Goal: Transaction & Acquisition: Purchase product/service

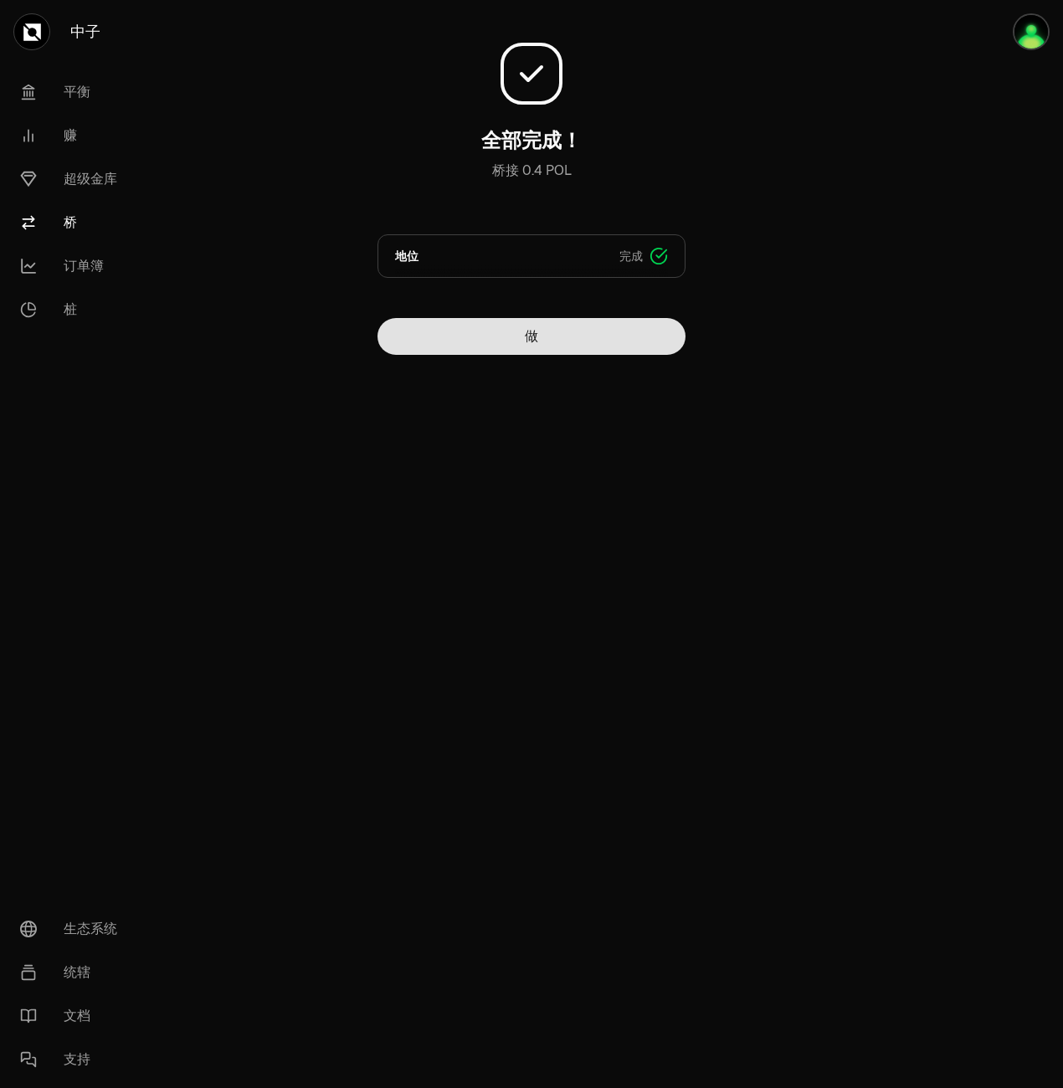
click at [551, 342] on button "做" at bounding box center [531, 336] width 308 height 37
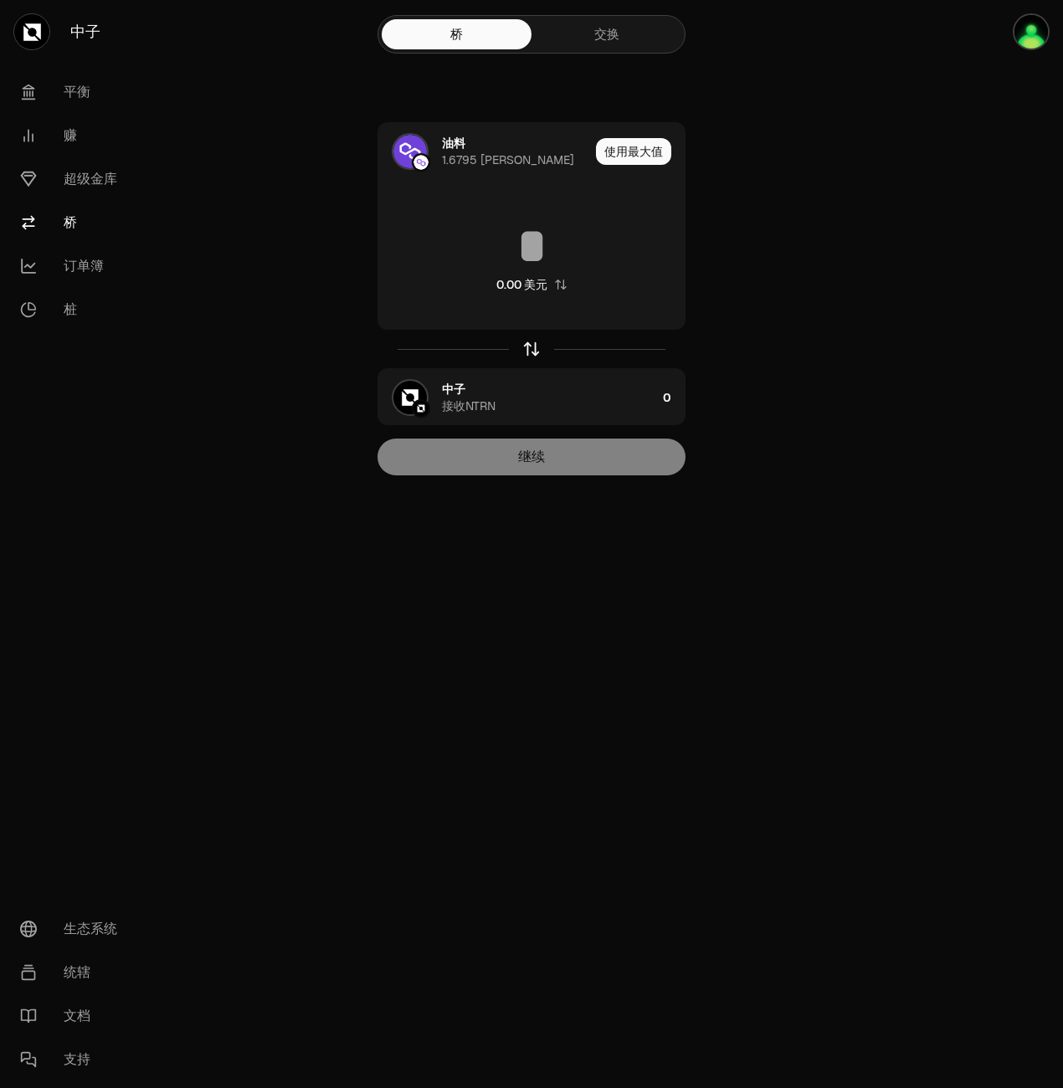
click at [530, 350] on icon "button" at bounding box center [531, 349] width 18 height 18
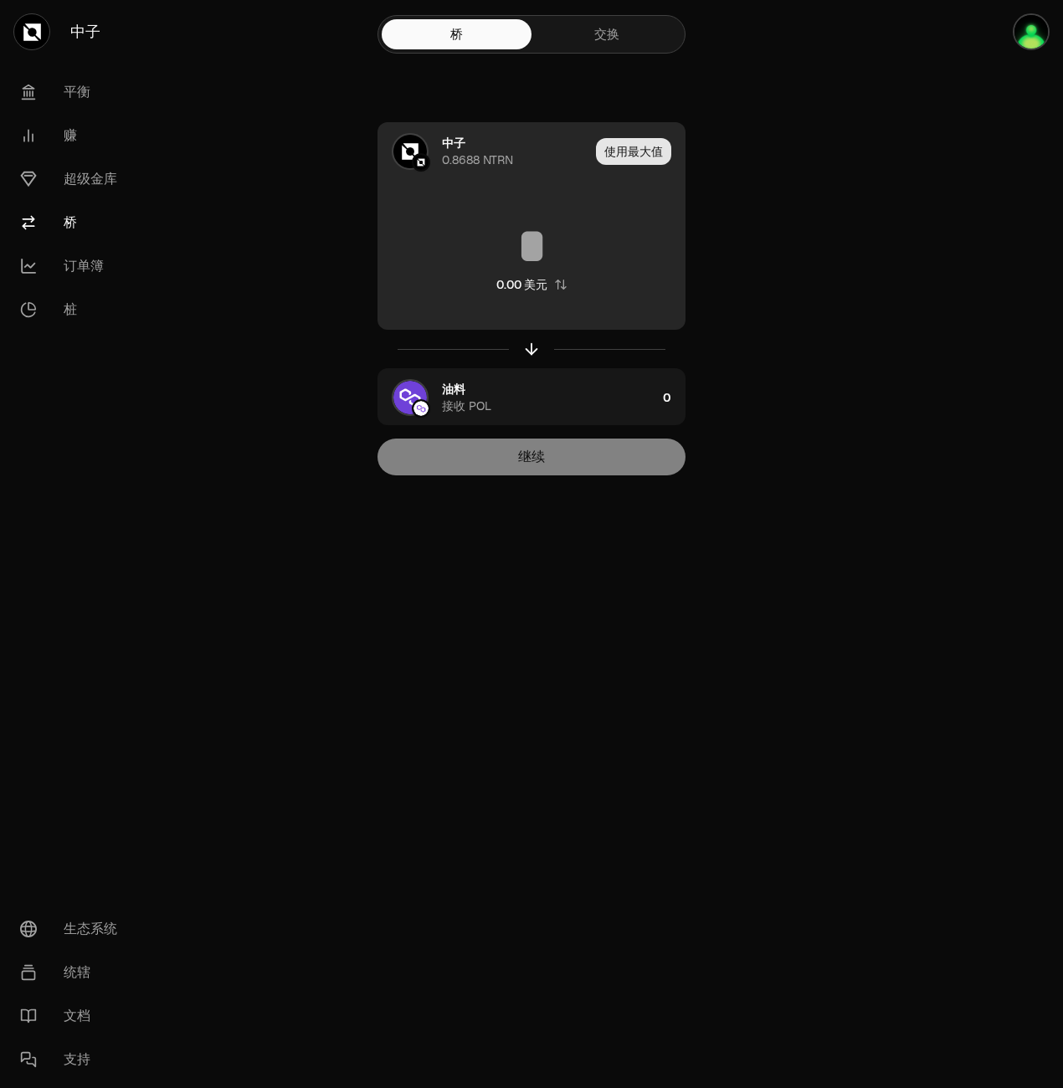
click at [643, 146] on button "使用最大值" at bounding box center [633, 151] width 75 height 27
type input "********"
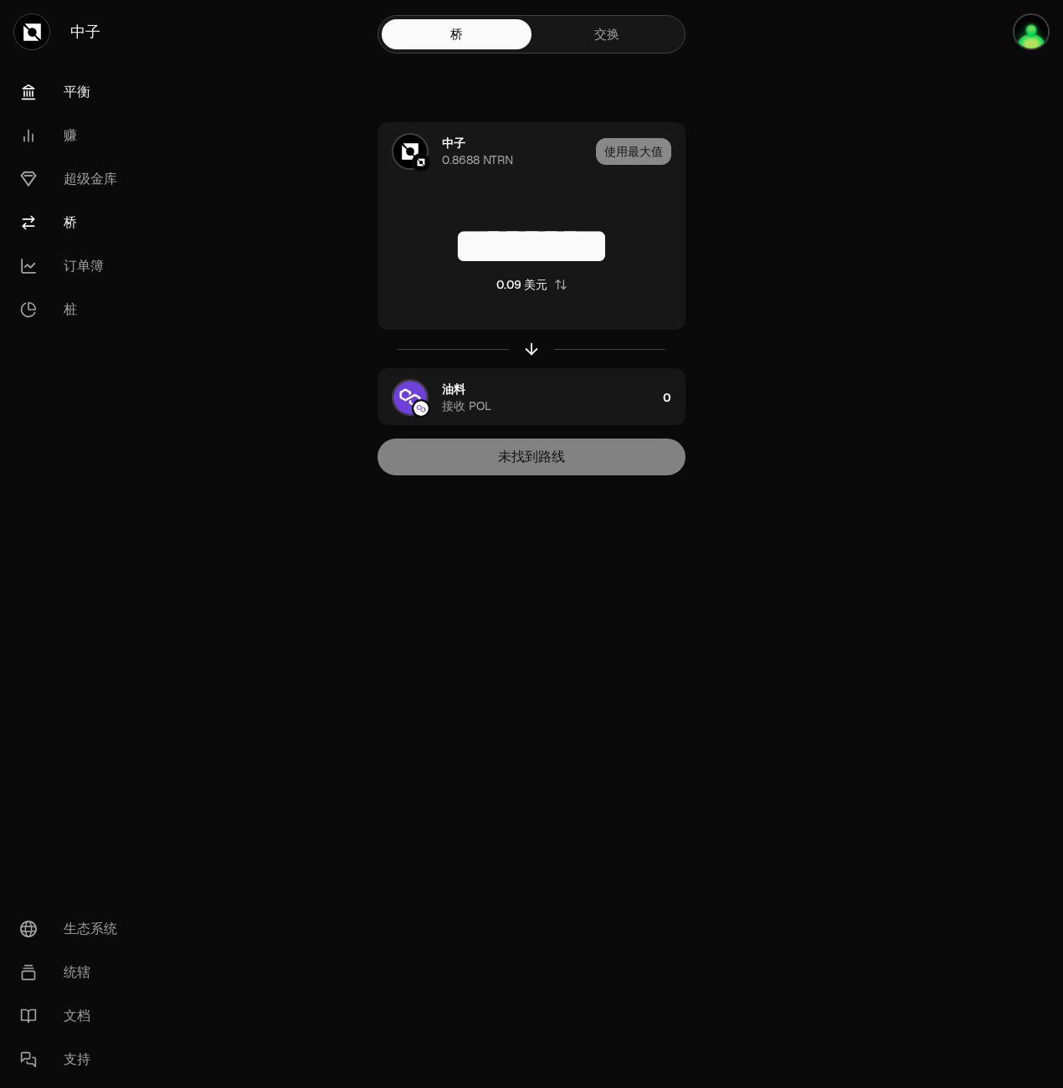
click at [75, 85] on font "平衡" at bounding box center [77, 92] width 27 height 20
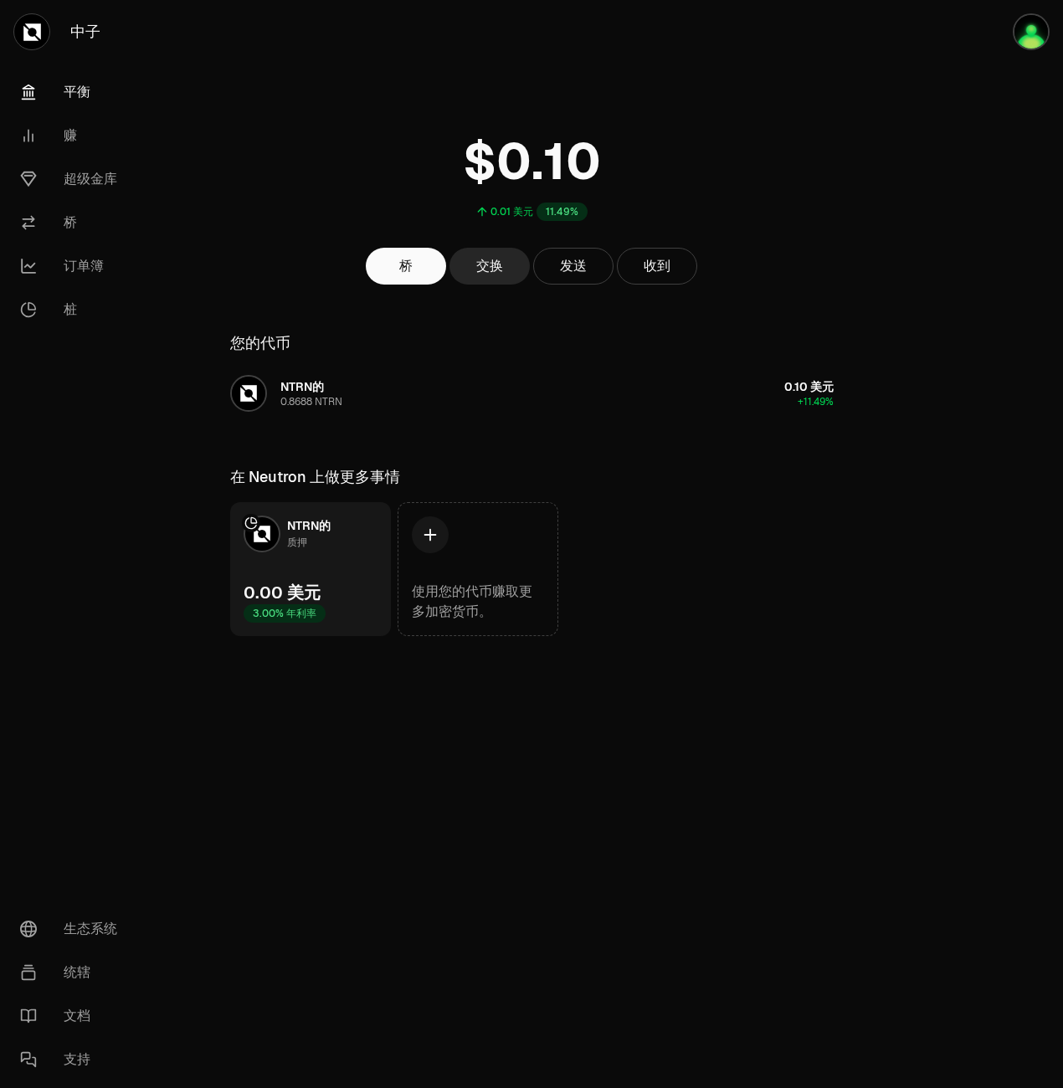
click at [76, 89] on font "平衡" at bounding box center [77, 92] width 27 height 20
click at [59, 85] on link "平衡" at bounding box center [94, 92] width 174 height 44
click at [59, 118] on link "赚" at bounding box center [94, 136] width 174 height 44
click at [69, 141] on font "赚" at bounding box center [70, 136] width 13 height 20
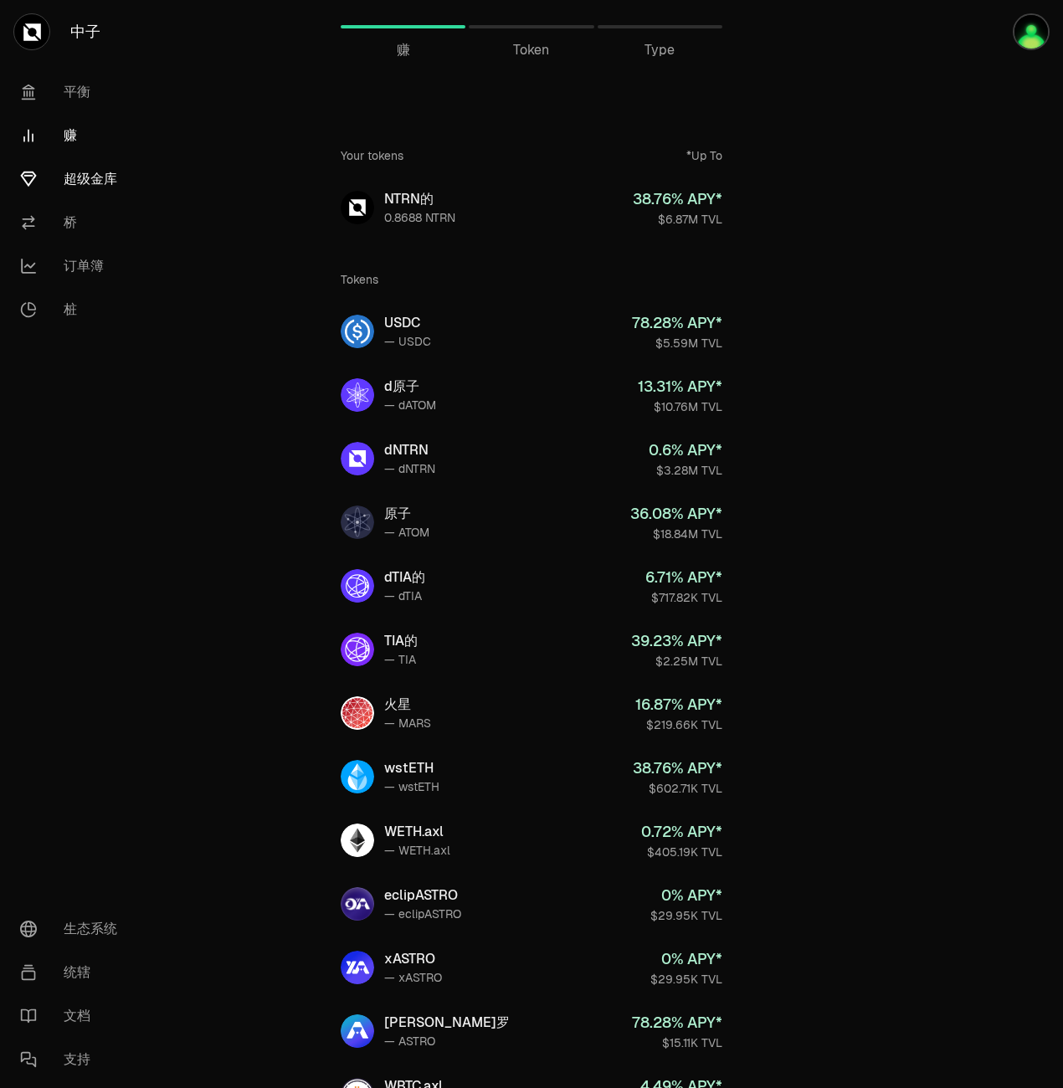
click at [83, 172] on font "超级金库" at bounding box center [91, 179] width 54 height 20
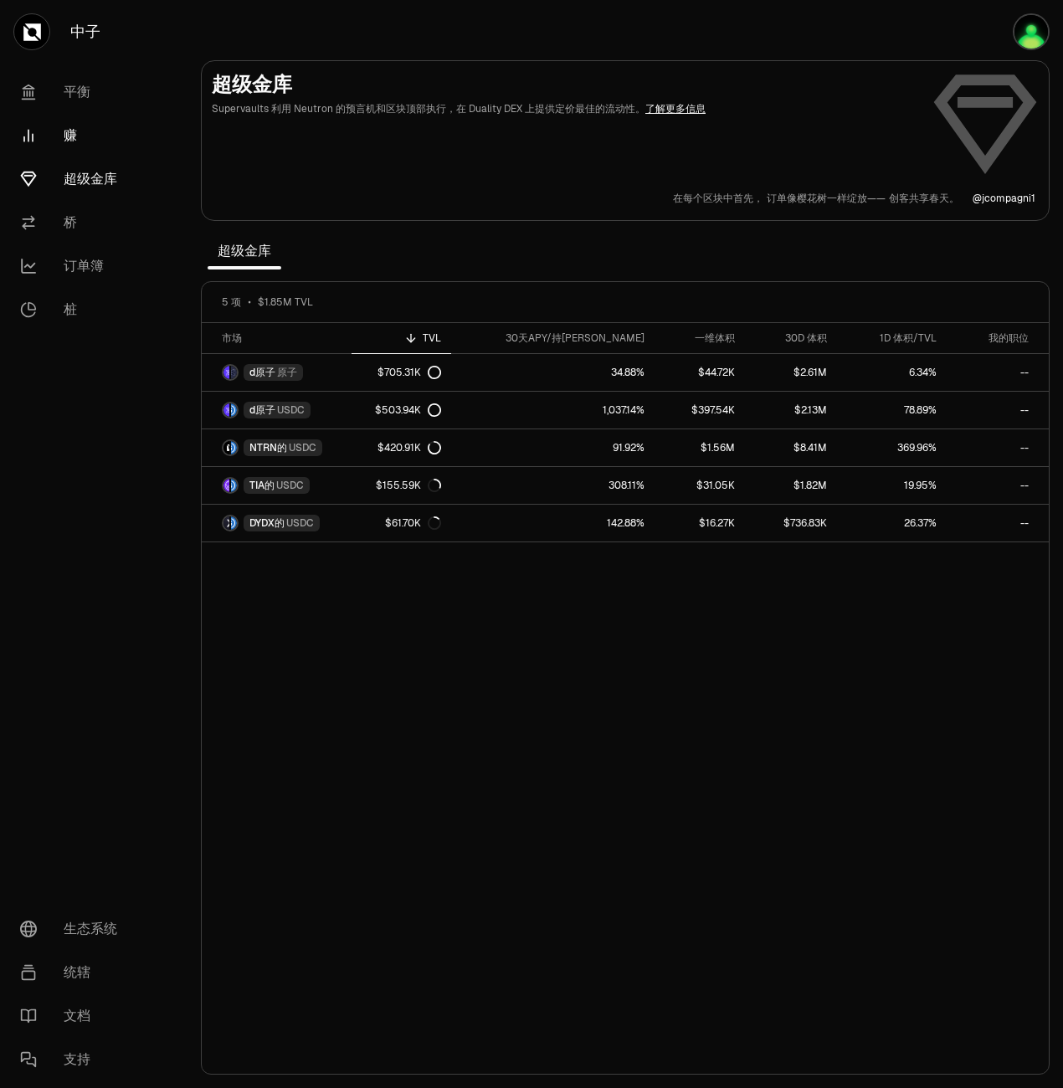
click at [67, 123] on link "赚" at bounding box center [94, 136] width 174 height 44
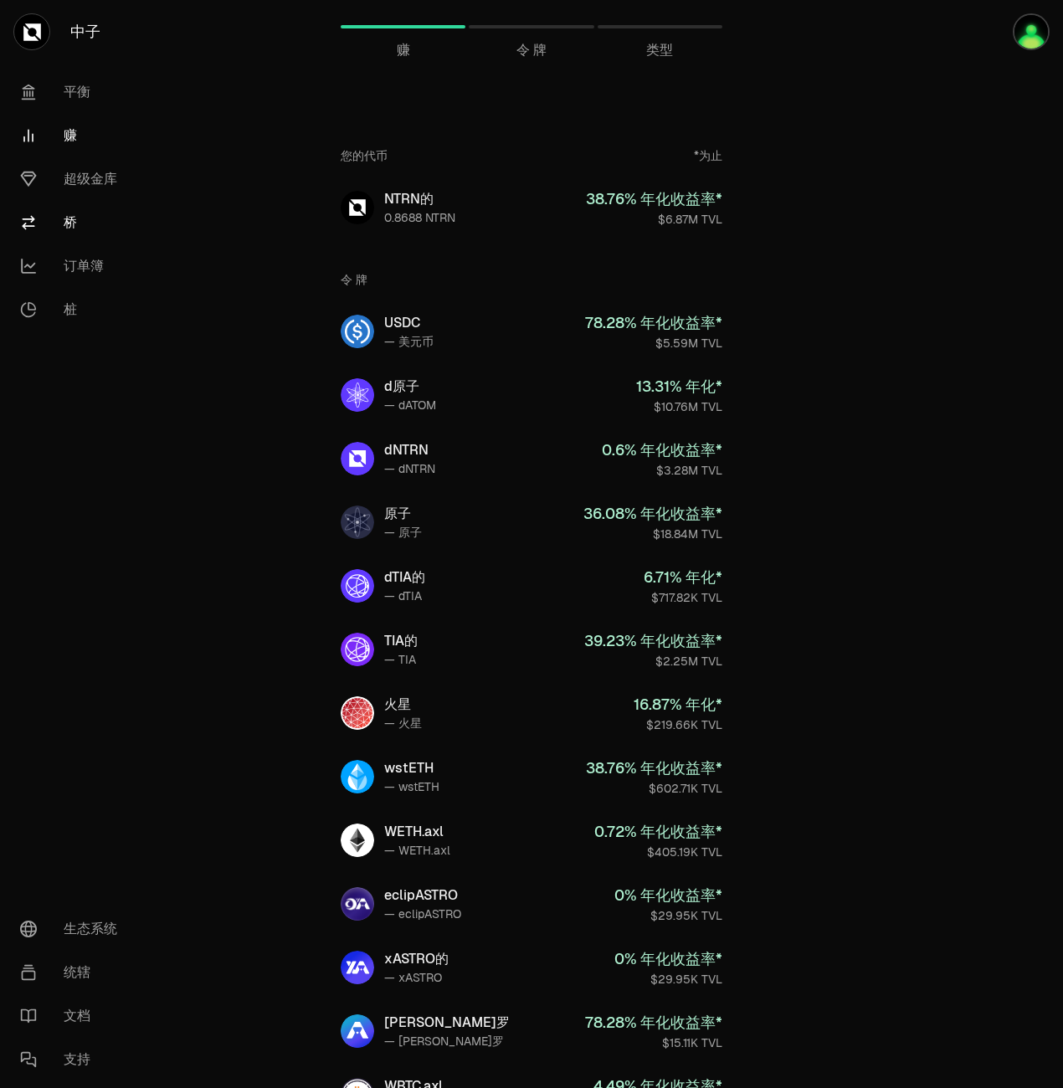
click at [77, 220] on link "桥" at bounding box center [94, 223] width 174 height 44
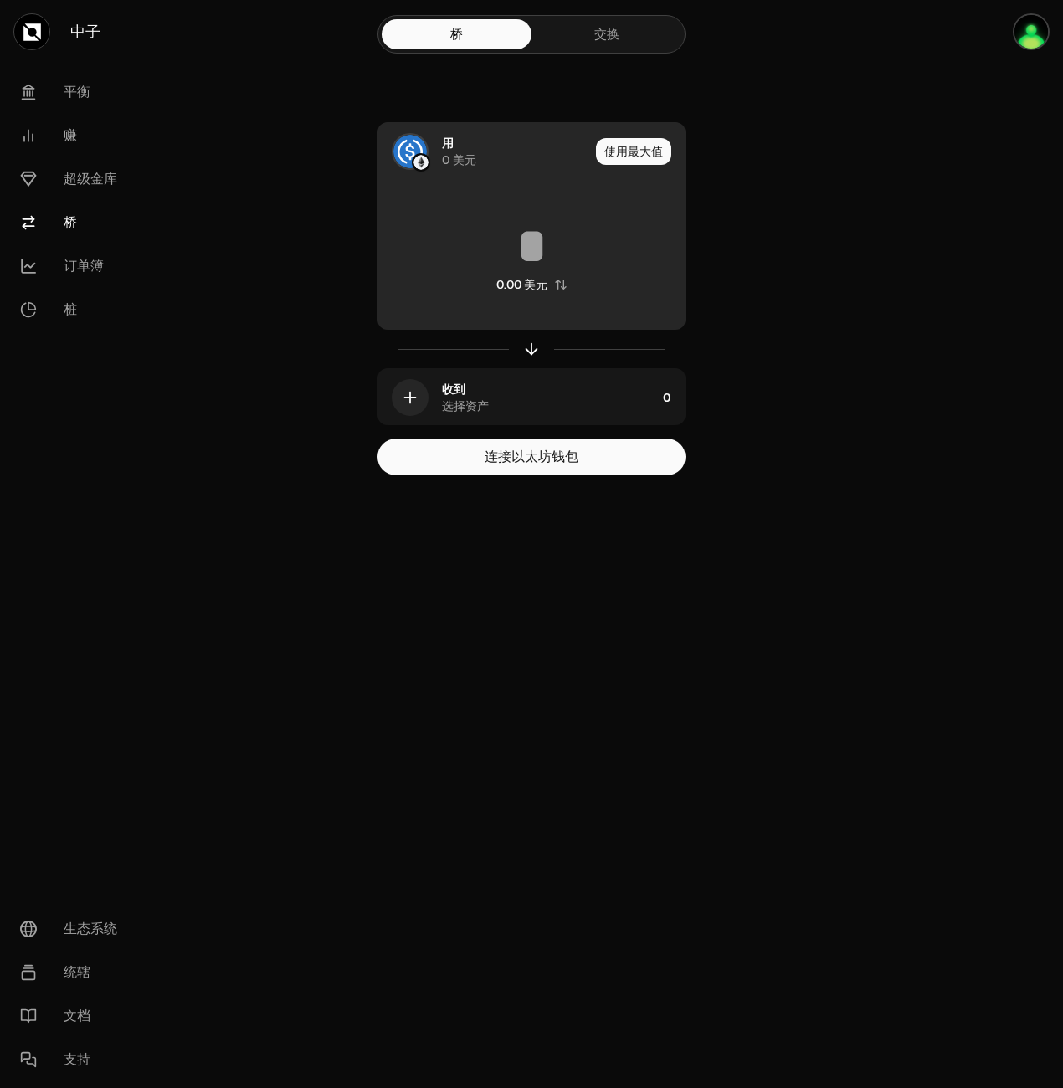
click at [409, 156] on img at bounding box center [409, 151] width 33 height 33
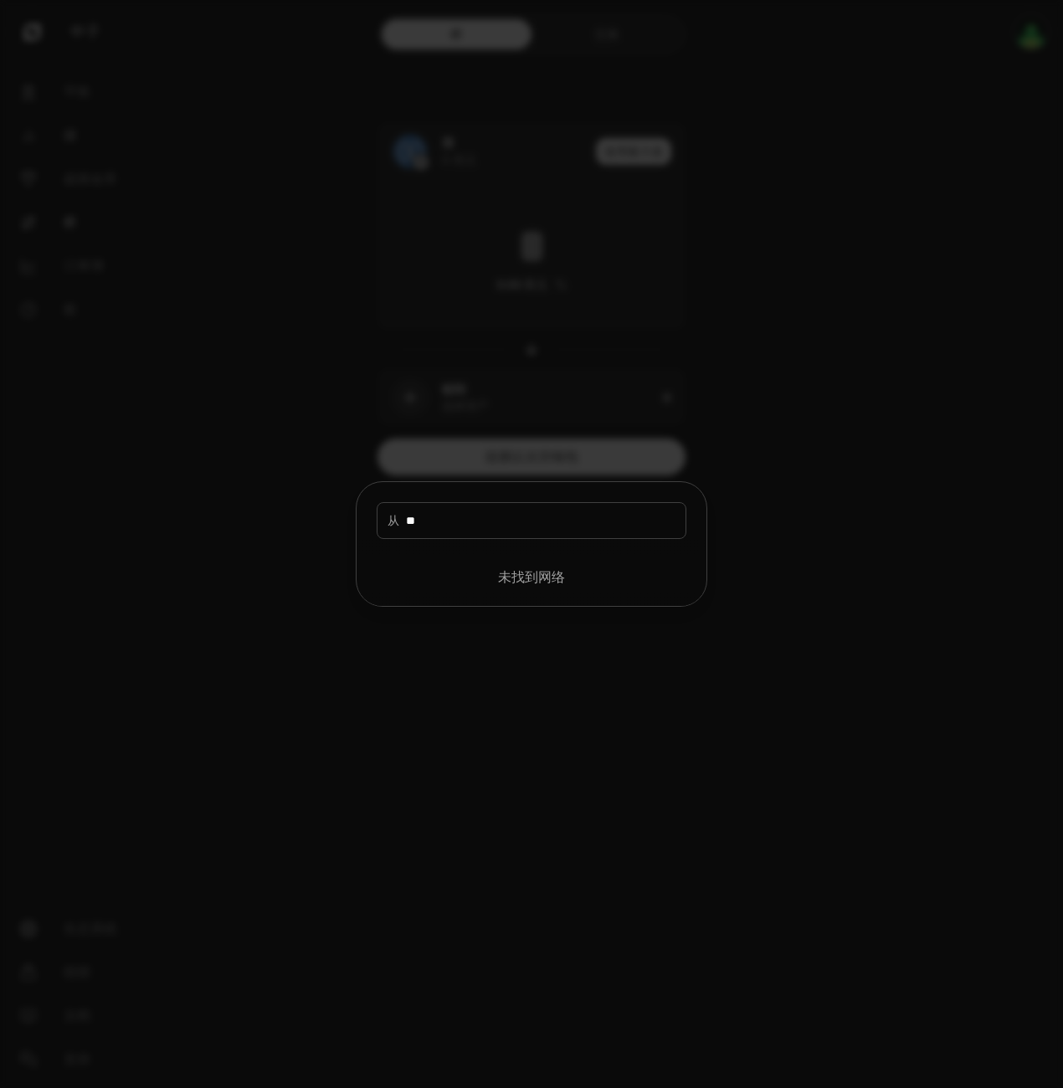
type input "*"
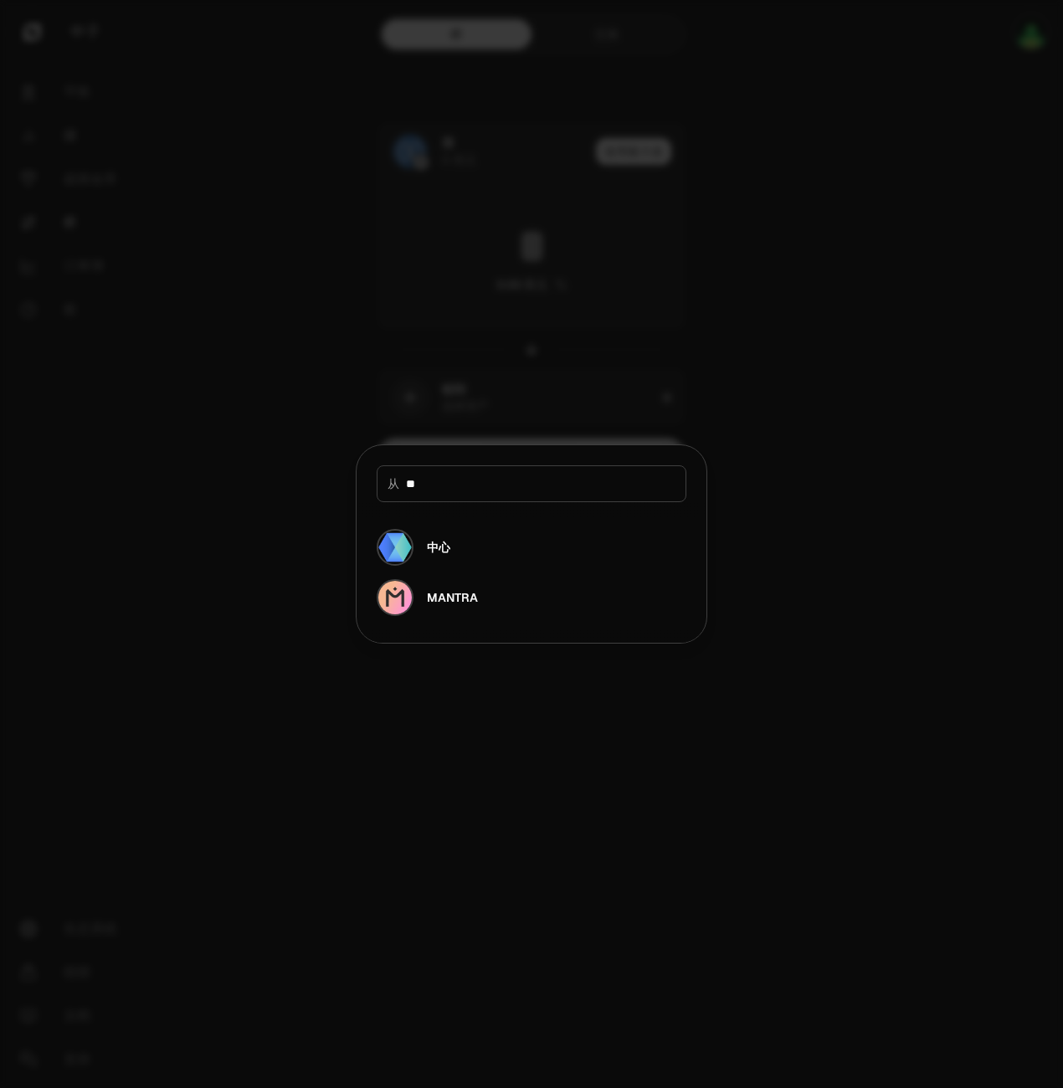
type input "*"
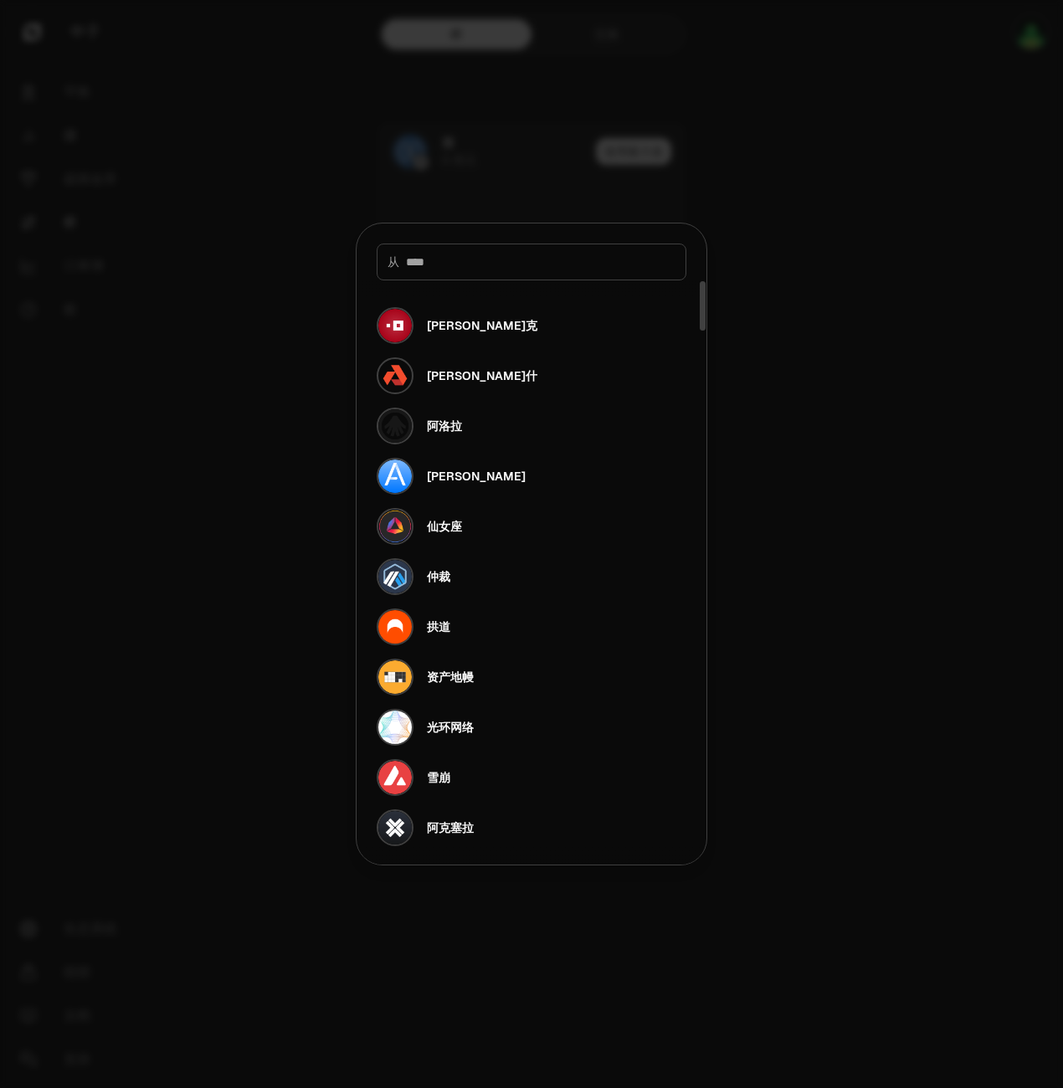
click at [884, 335] on div at bounding box center [531, 544] width 1063 height 1088
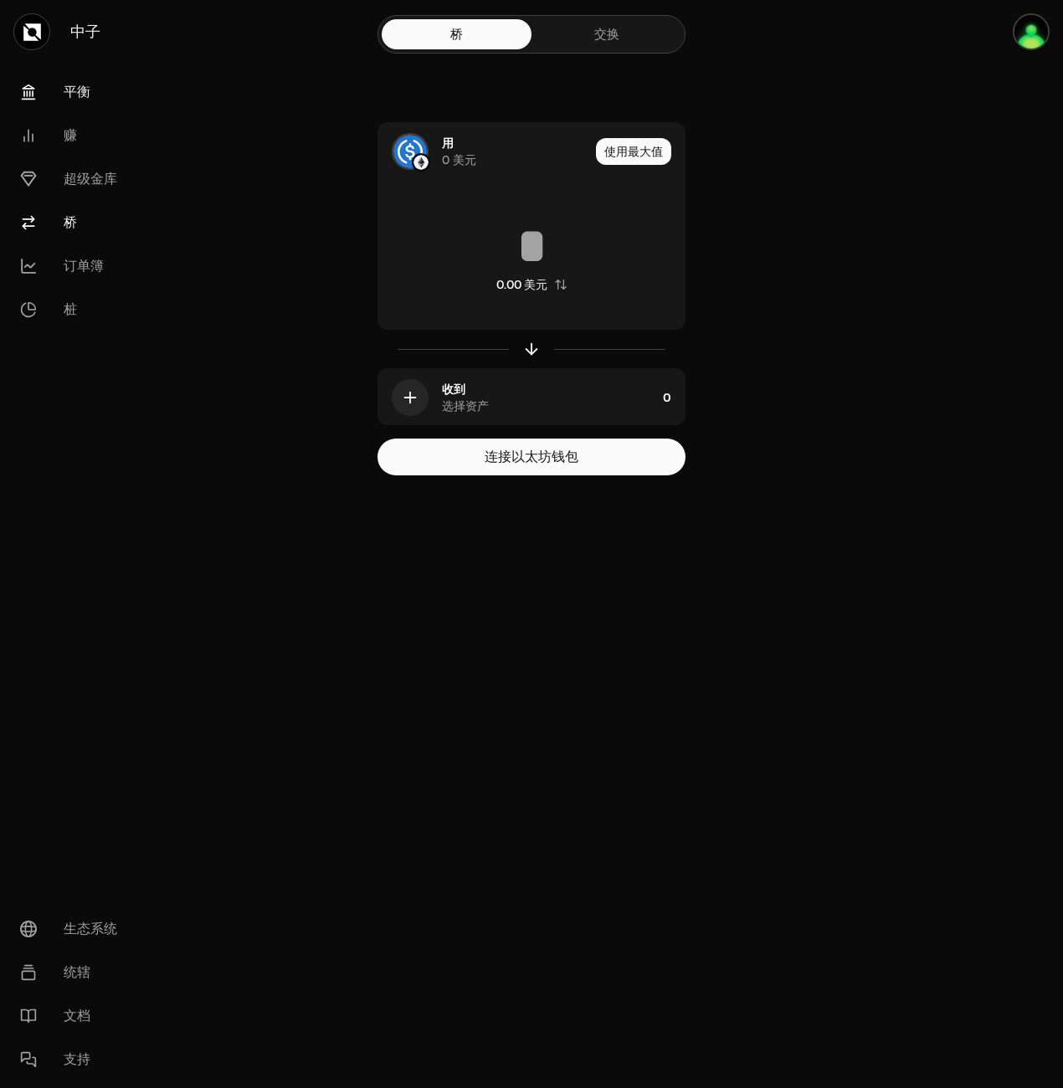
click at [77, 79] on link "平衡" at bounding box center [94, 92] width 174 height 44
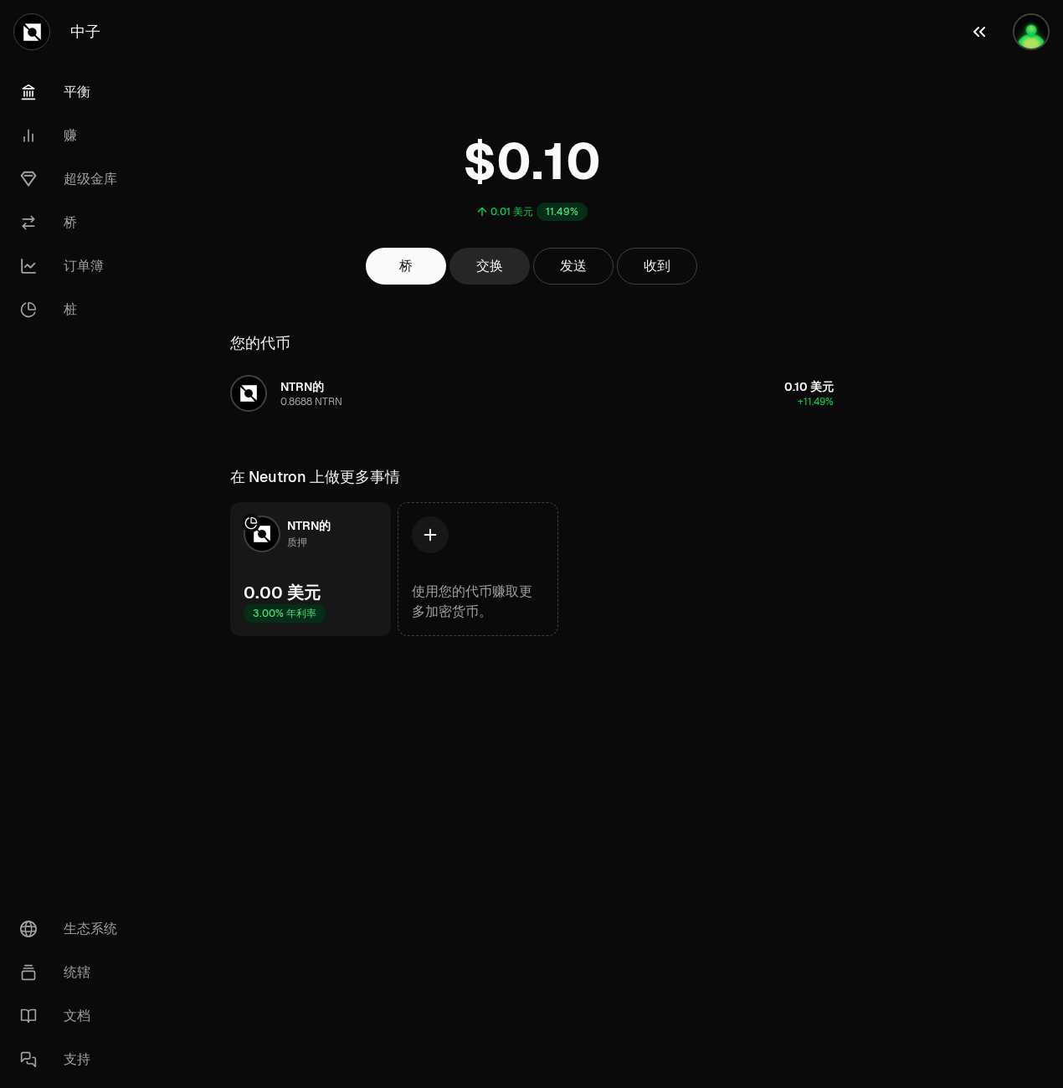
click at [1020, 41] on img "button" at bounding box center [1030, 31] width 37 height 37
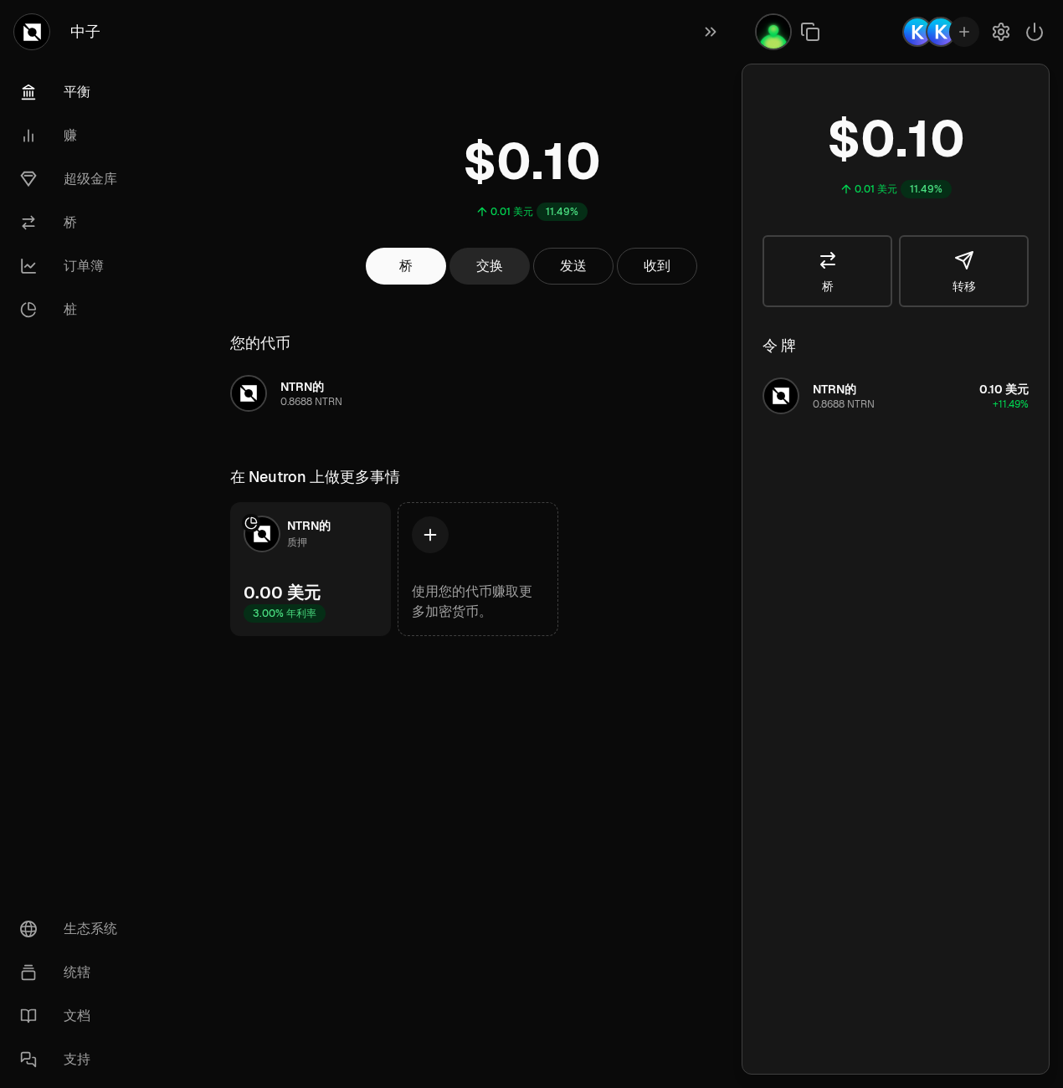
click at [482, 812] on div "中子 [PERSON_NAME] 赚 超级金库 桥 订单簿 桩 生态系统 统辖 文档 支持 0.01 美元 11.49% 桥 交换 发送 收到 您的代币 NT…" at bounding box center [624, 544] width 875 height 1088
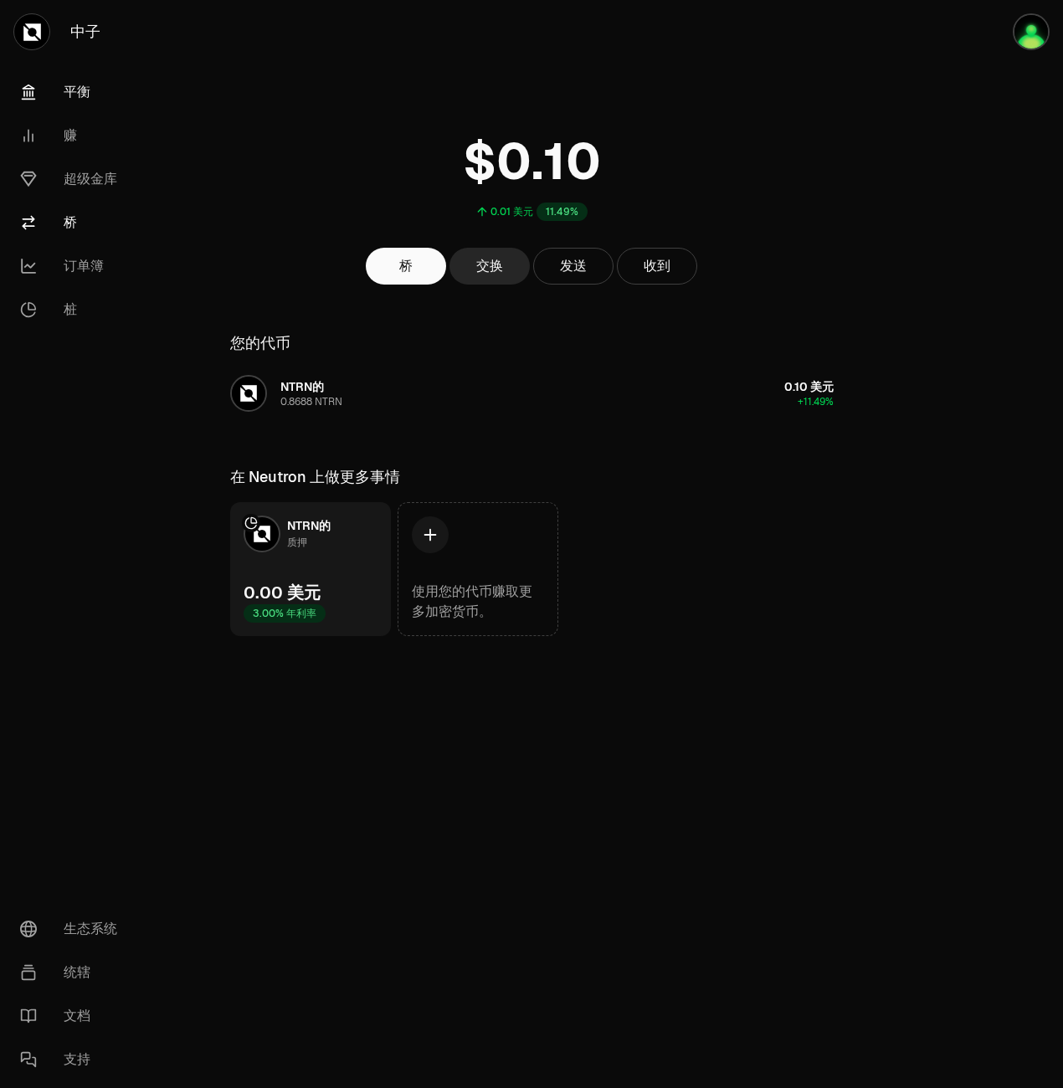
click at [64, 217] on font "桥" at bounding box center [70, 223] width 13 height 20
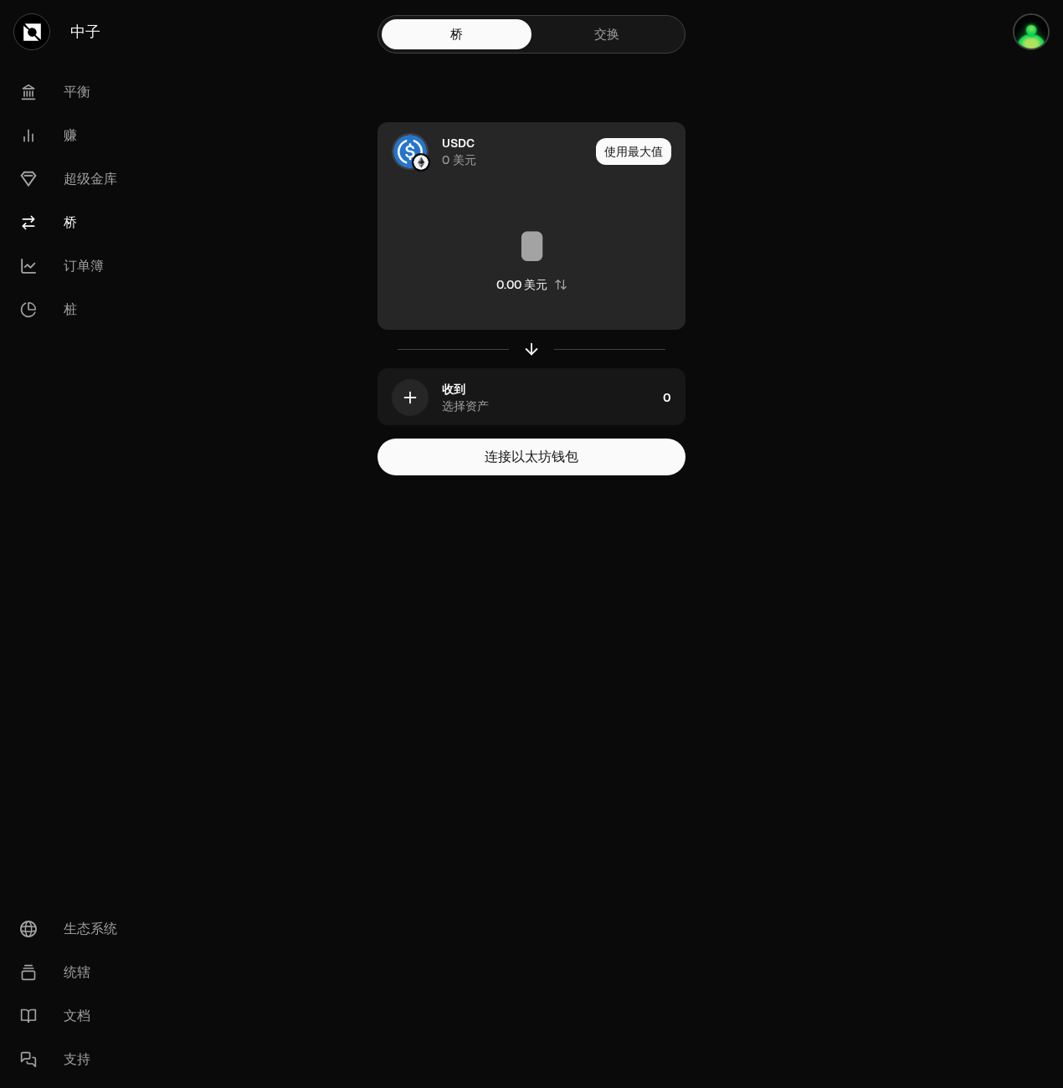
click at [462, 139] on div "USDC" at bounding box center [458, 143] width 33 height 17
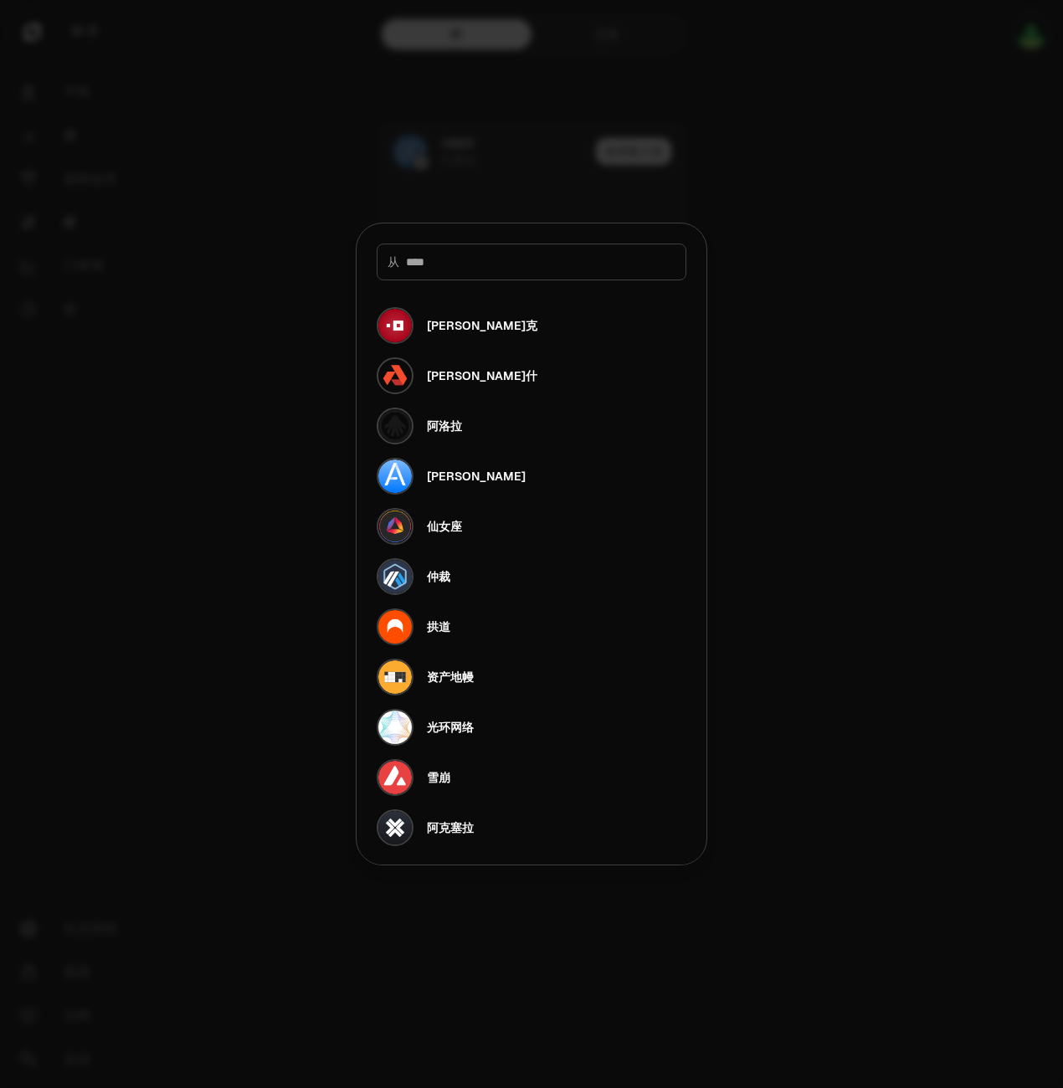
click at [463, 260] on input at bounding box center [540, 262] width 269 height 17
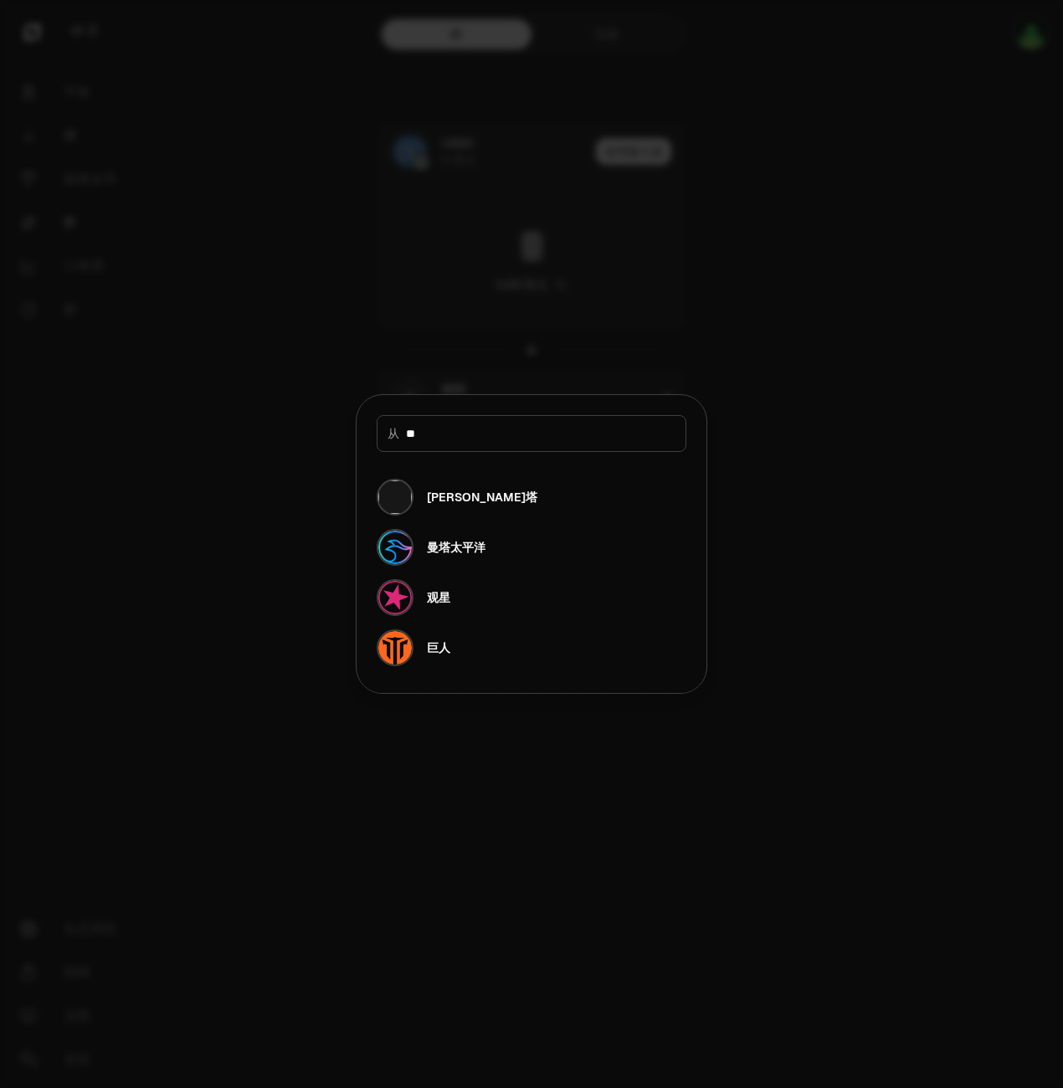
type input "*"
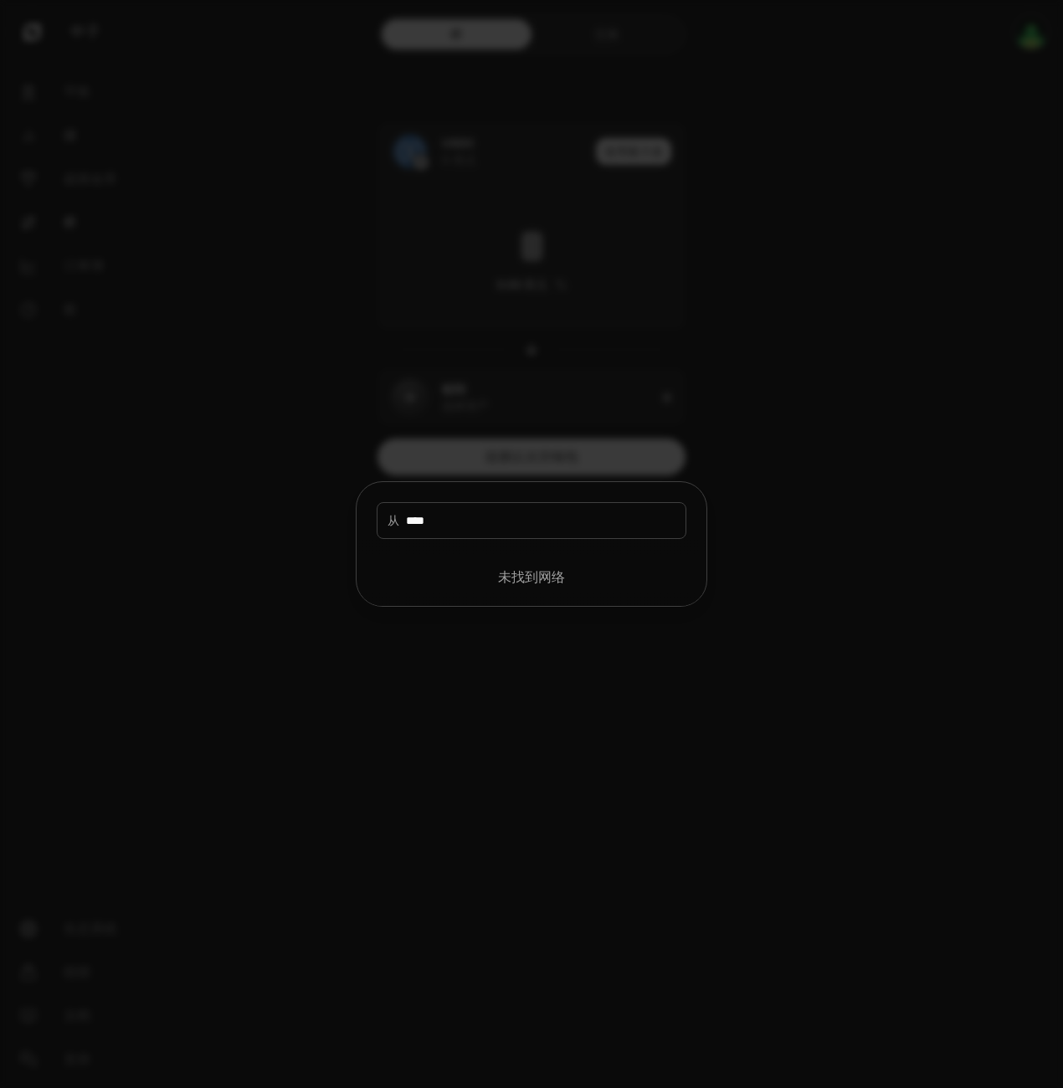
type input "****"
click at [707, 648] on div at bounding box center [531, 544] width 1063 height 1088
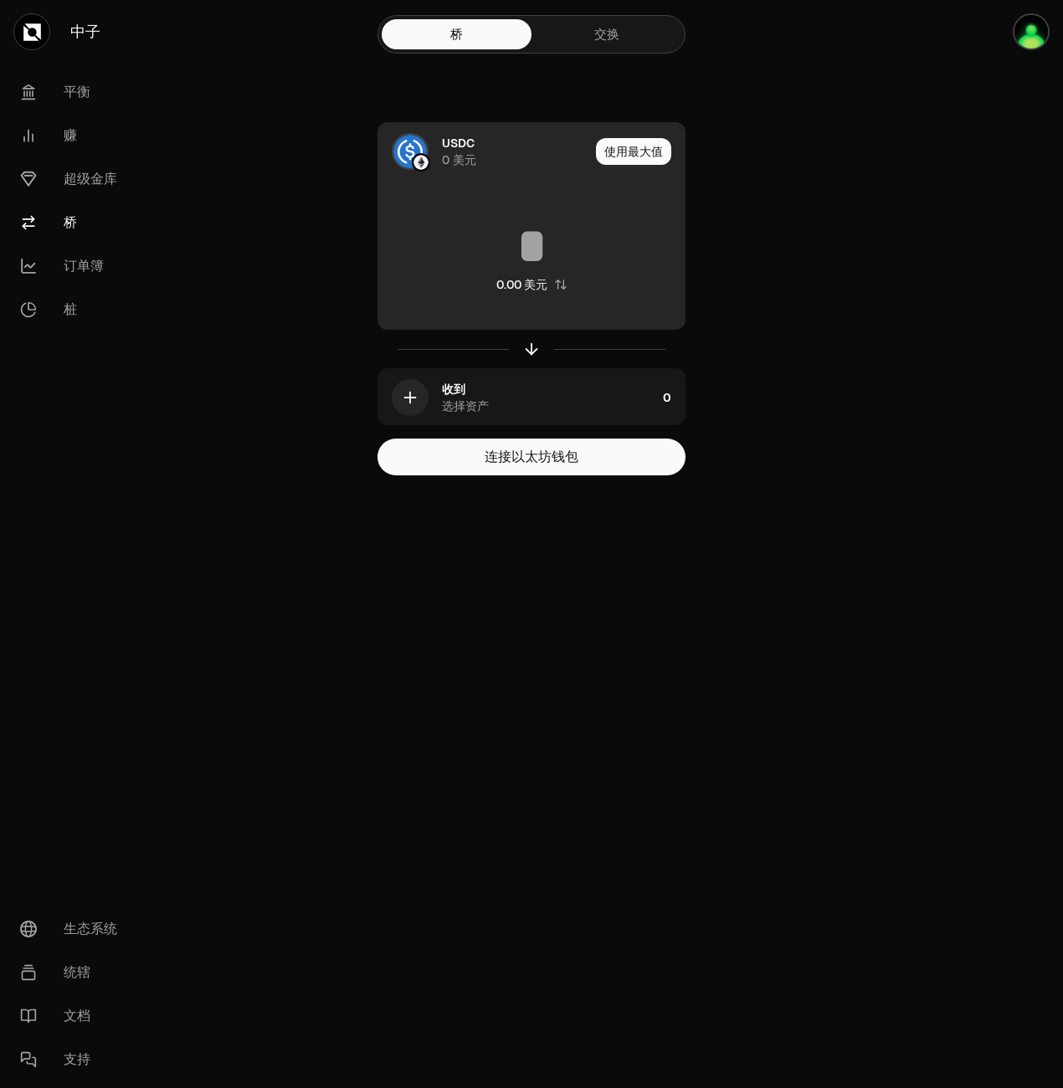
click at [425, 163] on img at bounding box center [420, 162] width 15 height 15
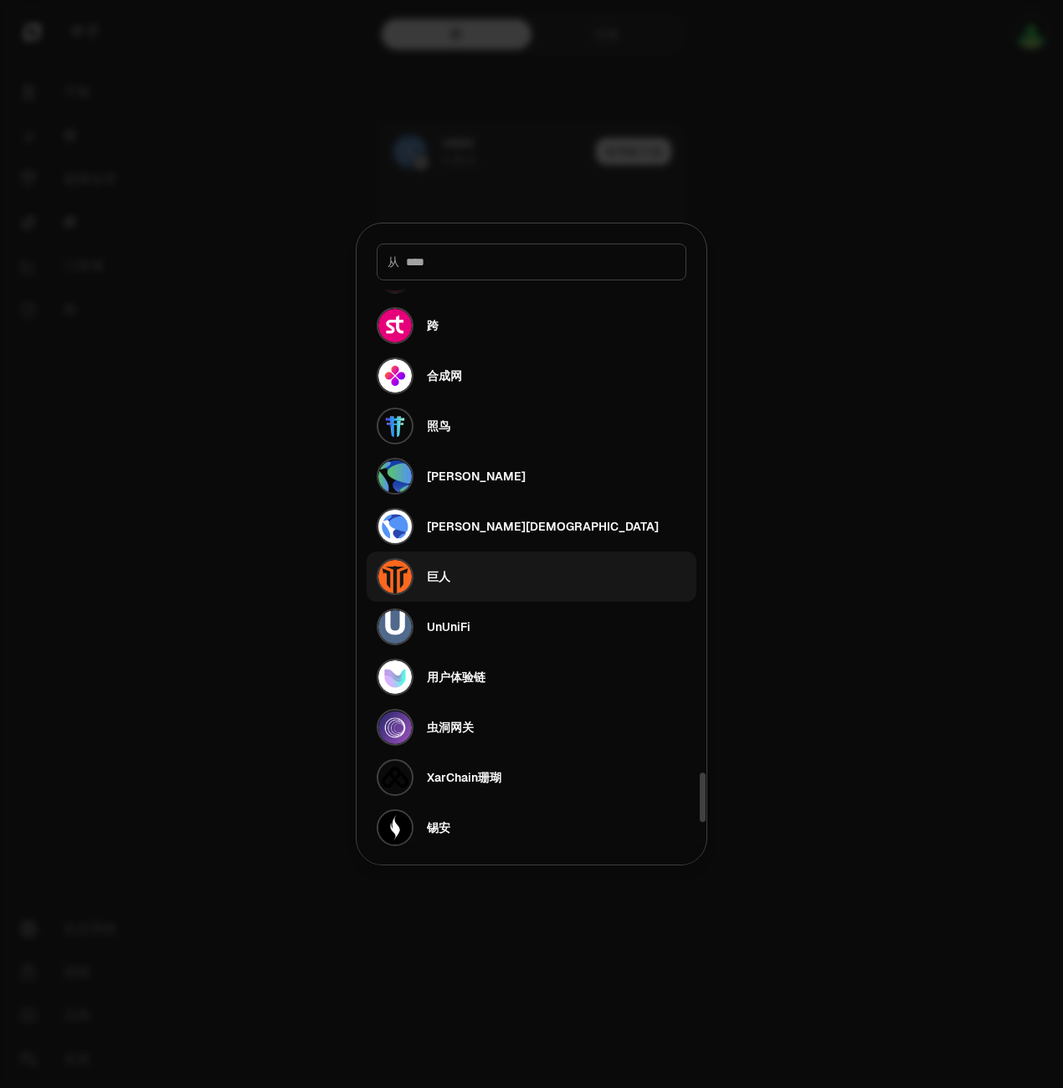
scroll to position [6032, 0]
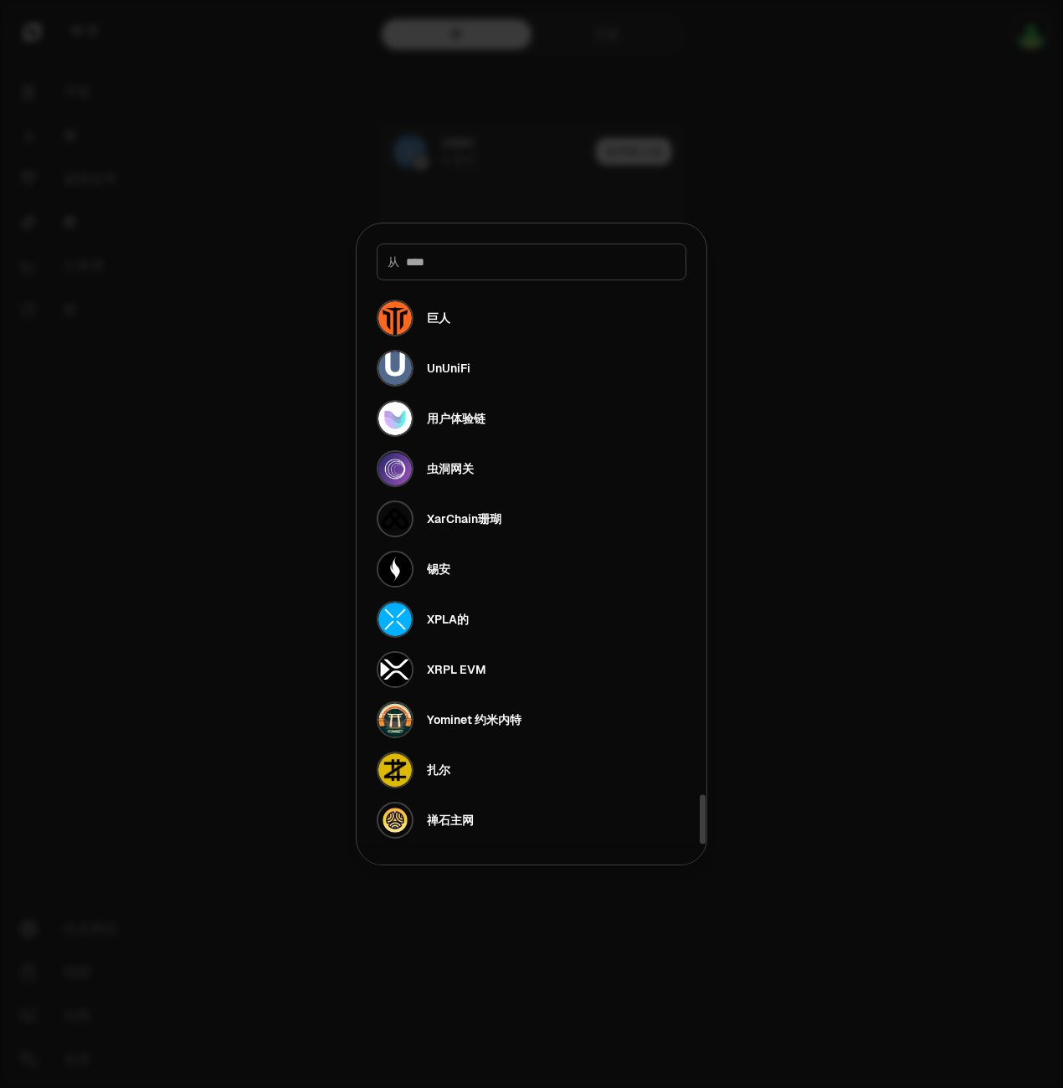
click at [835, 633] on div at bounding box center [531, 544] width 1063 height 1088
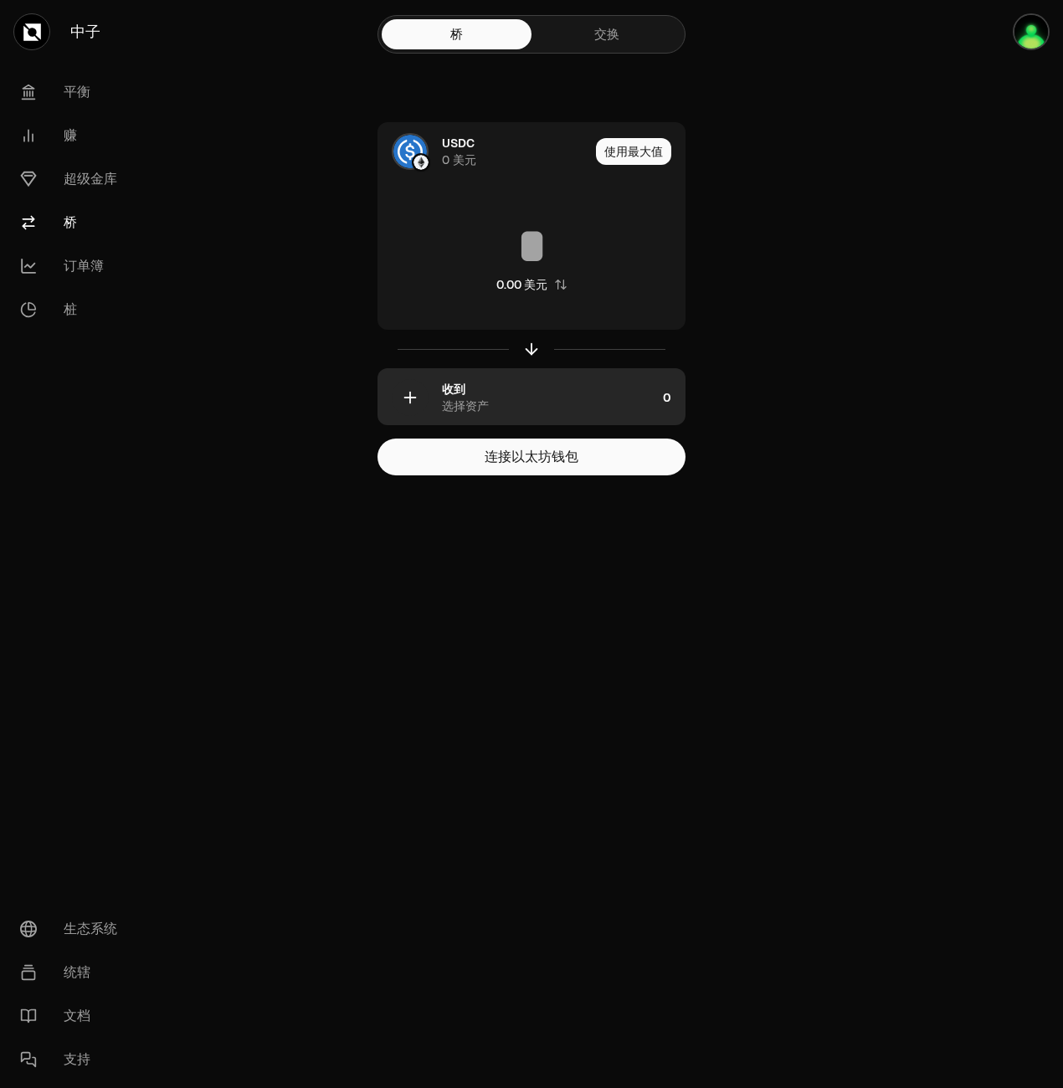
click at [515, 401] on div "收到 选择资产" at bounding box center [549, 397] width 214 height 33
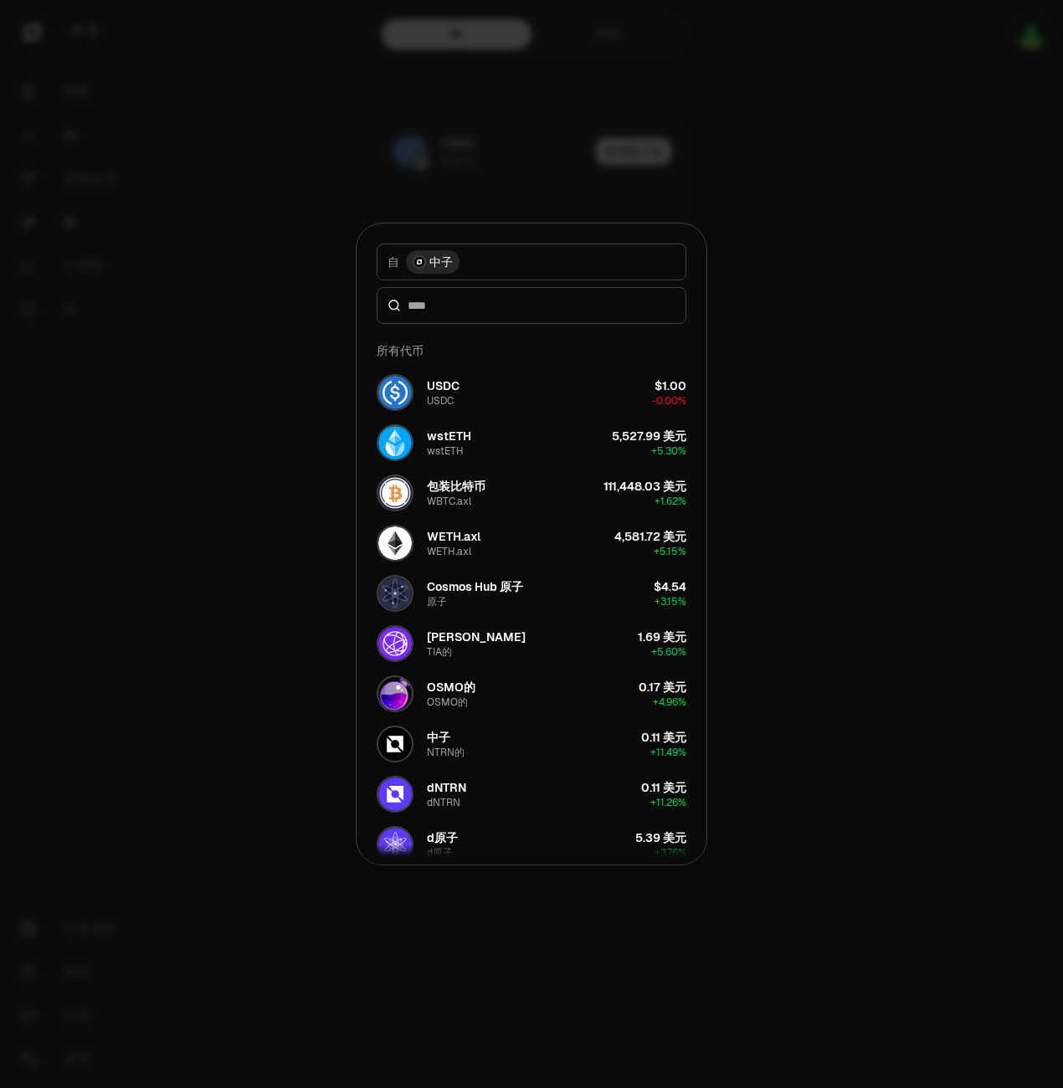
click at [813, 443] on div at bounding box center [531, 544] width 1063 height 1088
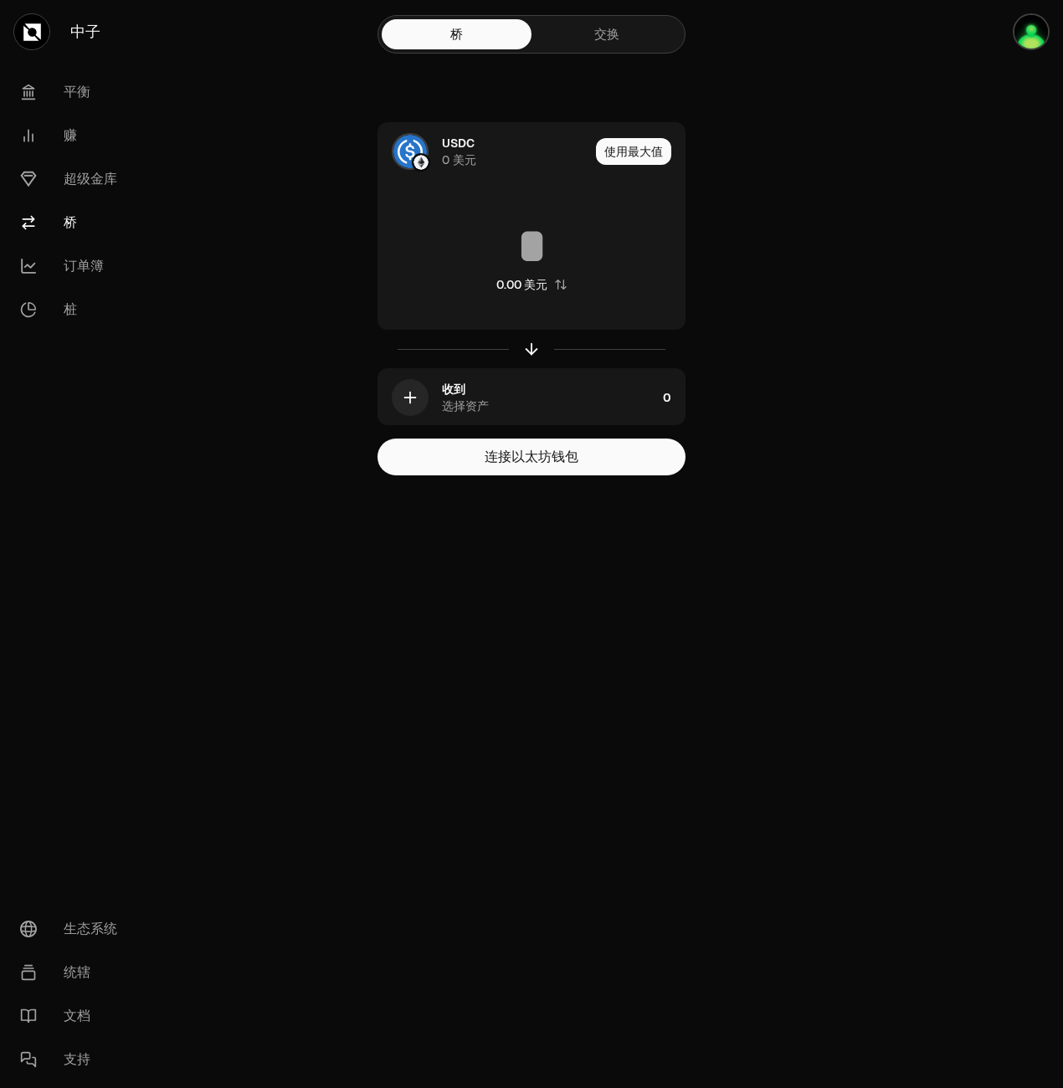
click at [607, 36] on link "交换" at bounding box center [606, 34] width 150 height 30
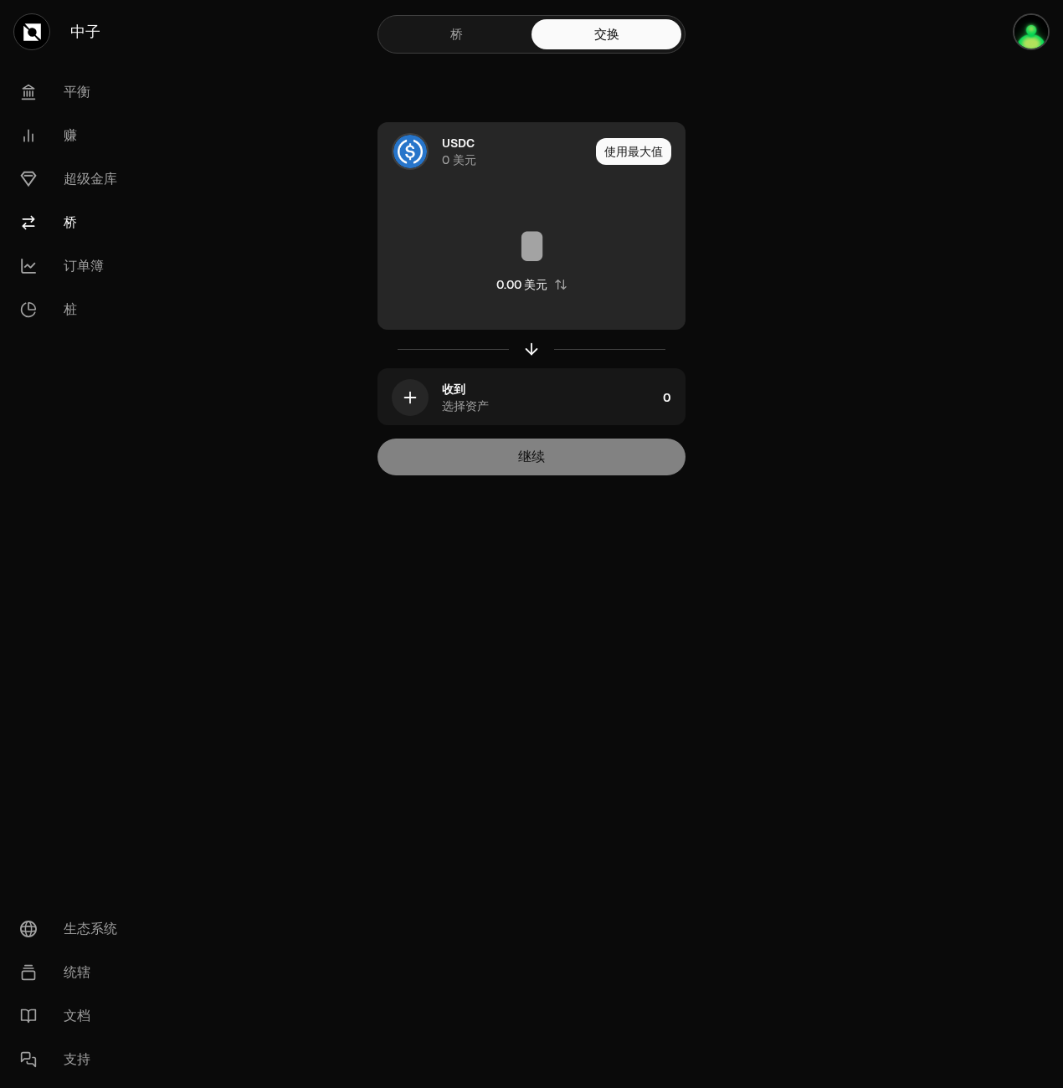
click at [429, 150] on div "USDC 0 美元" at bounding box center [483, 151] width 211 height 57
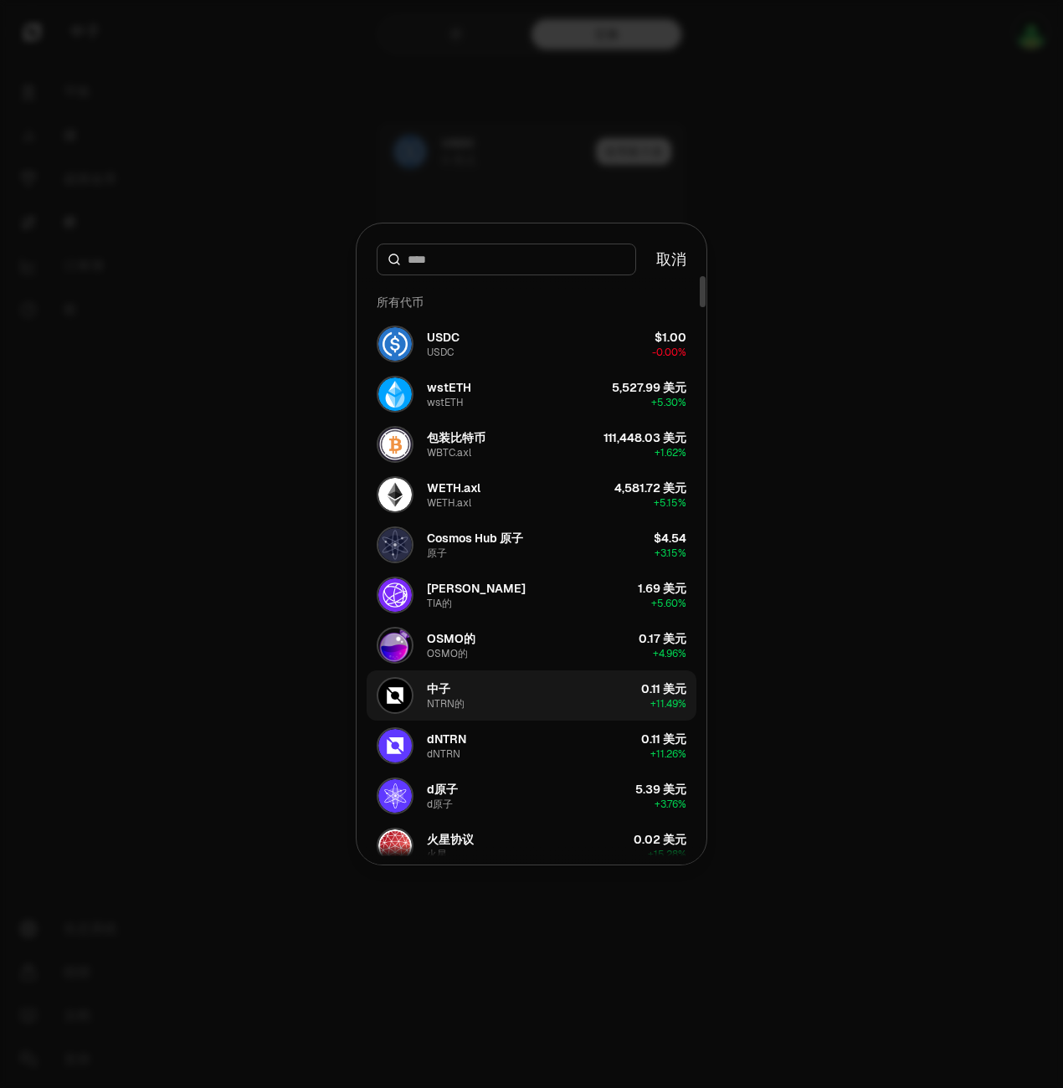
click at [451, 708] on div "NTRN的" at bounding box center [446, 703] width 38 height 13
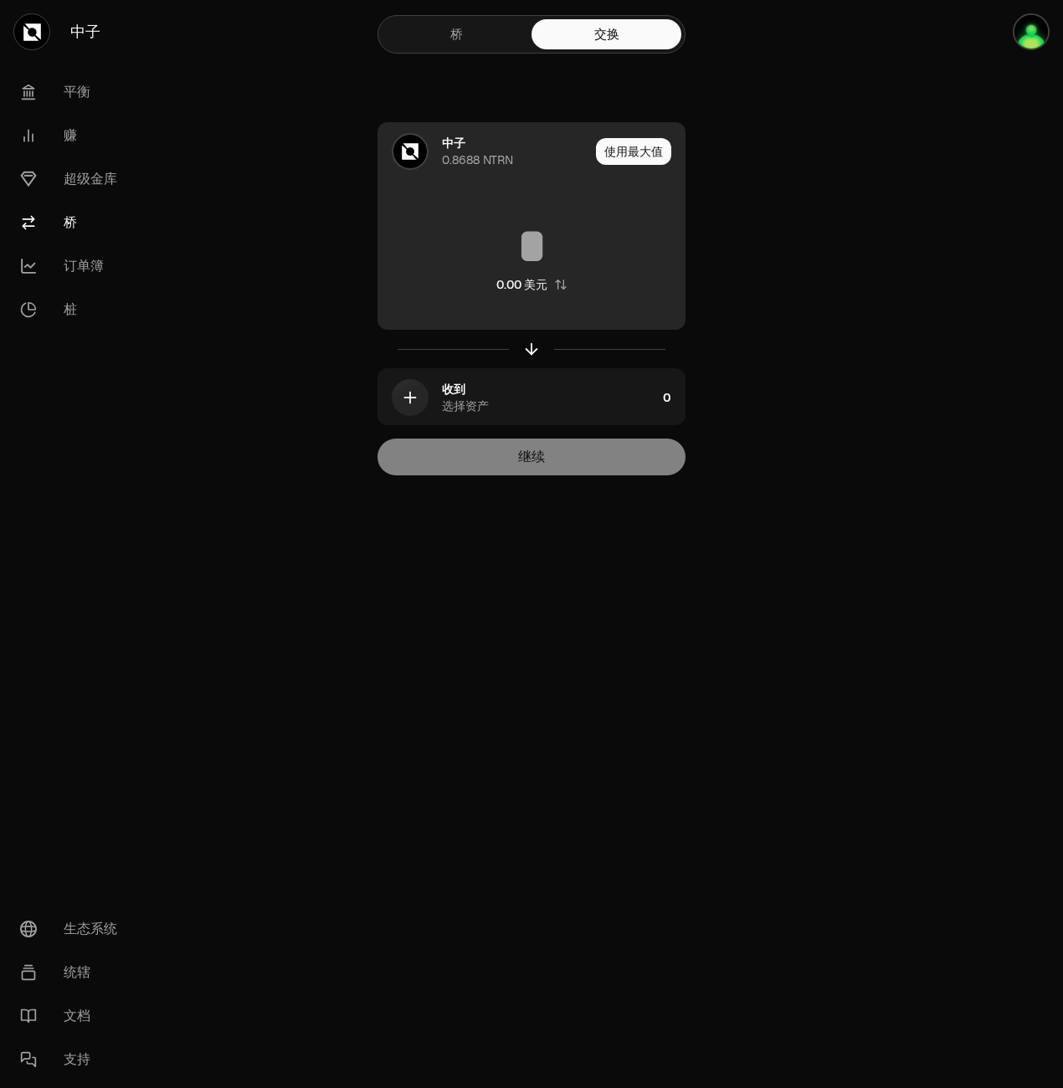
click at [457, 158] on div "0.8688 NTRN" at bounding box center [477, 159] width 71 height 17
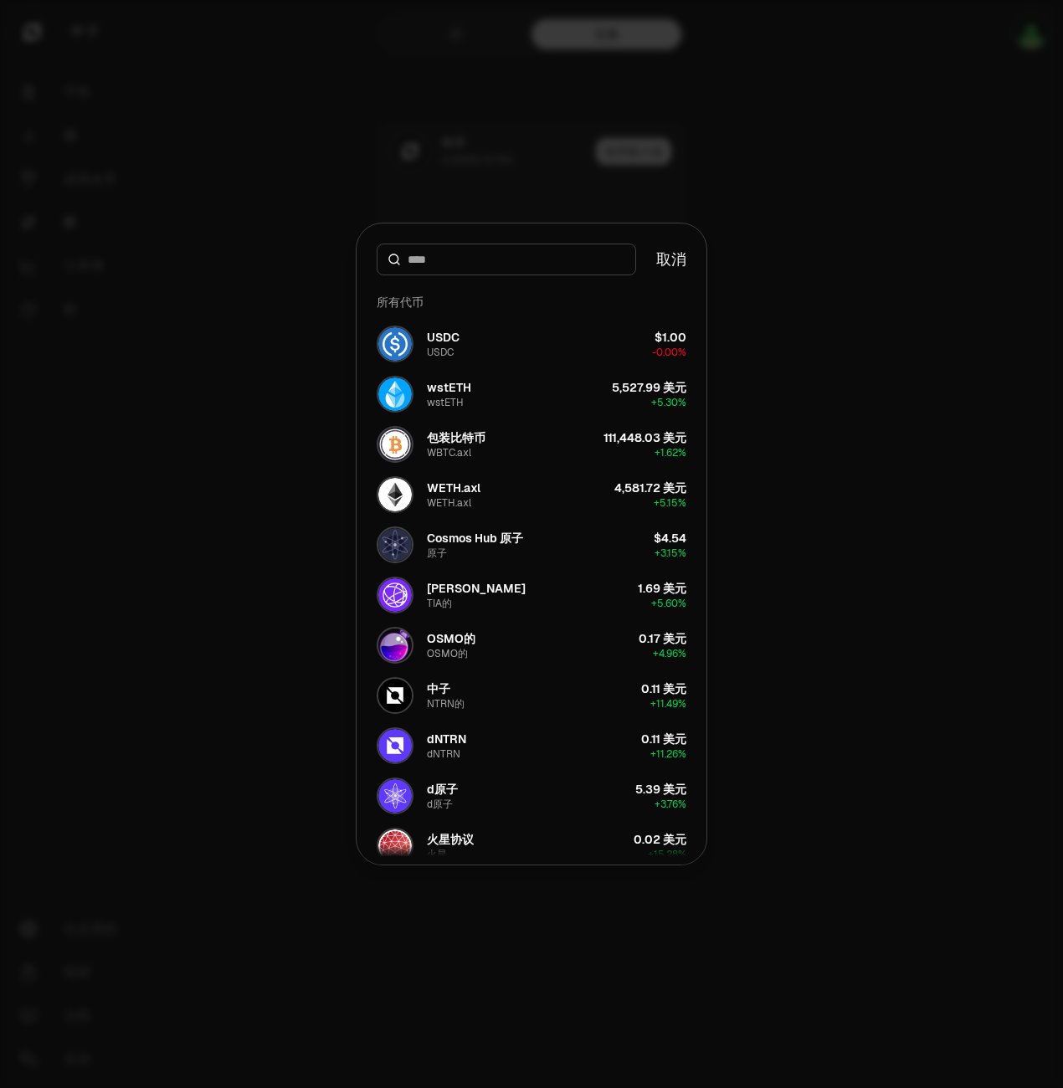
click at [781, 235] on div at bounding box center [531, 544] width 1063 height 1088
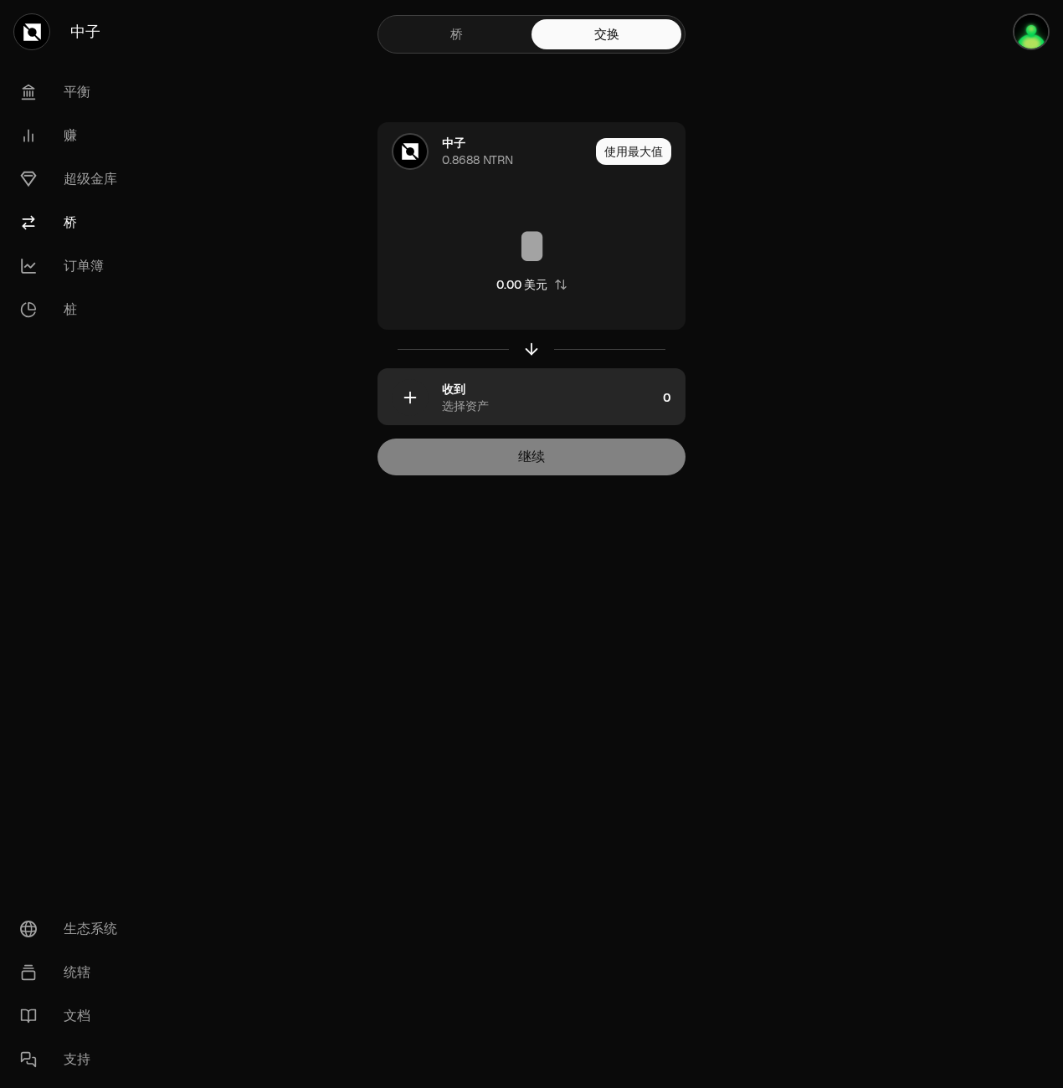
click at [465, 394] on div "收到 选择资产" at bounding box center [549, 397] width 214 height 33
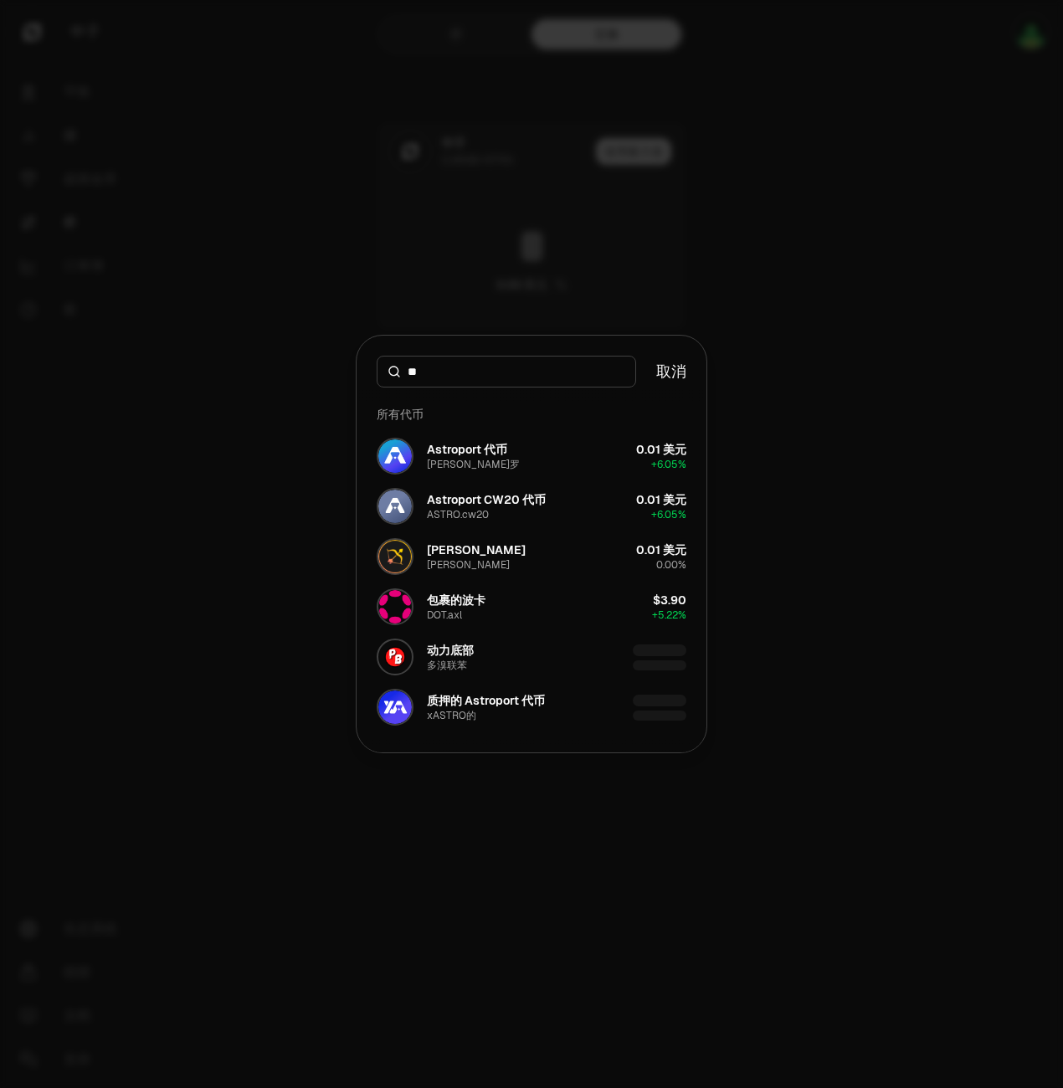
type input "*"
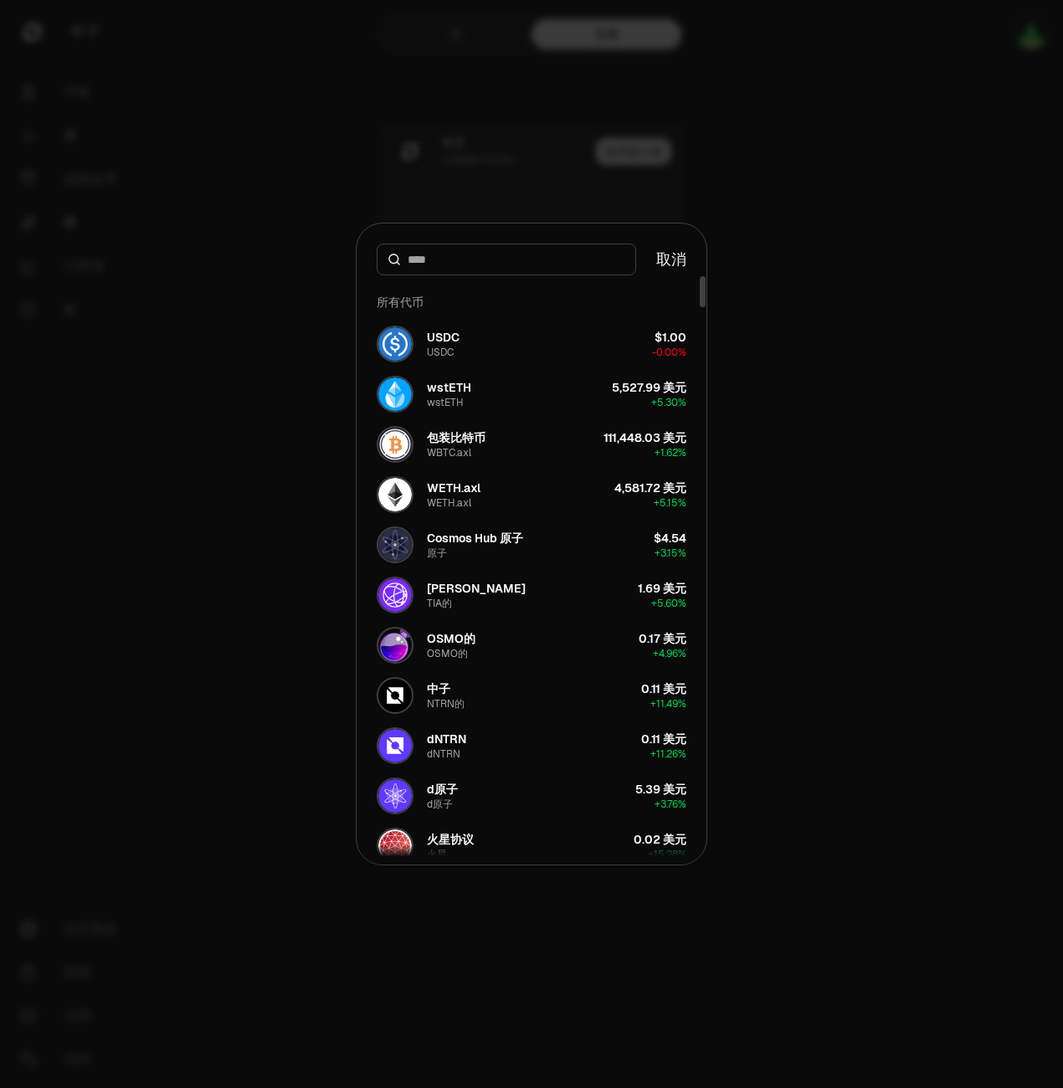
click at [673, 249] on button "取消" at bounding box center [671, 259] width 30 height 23
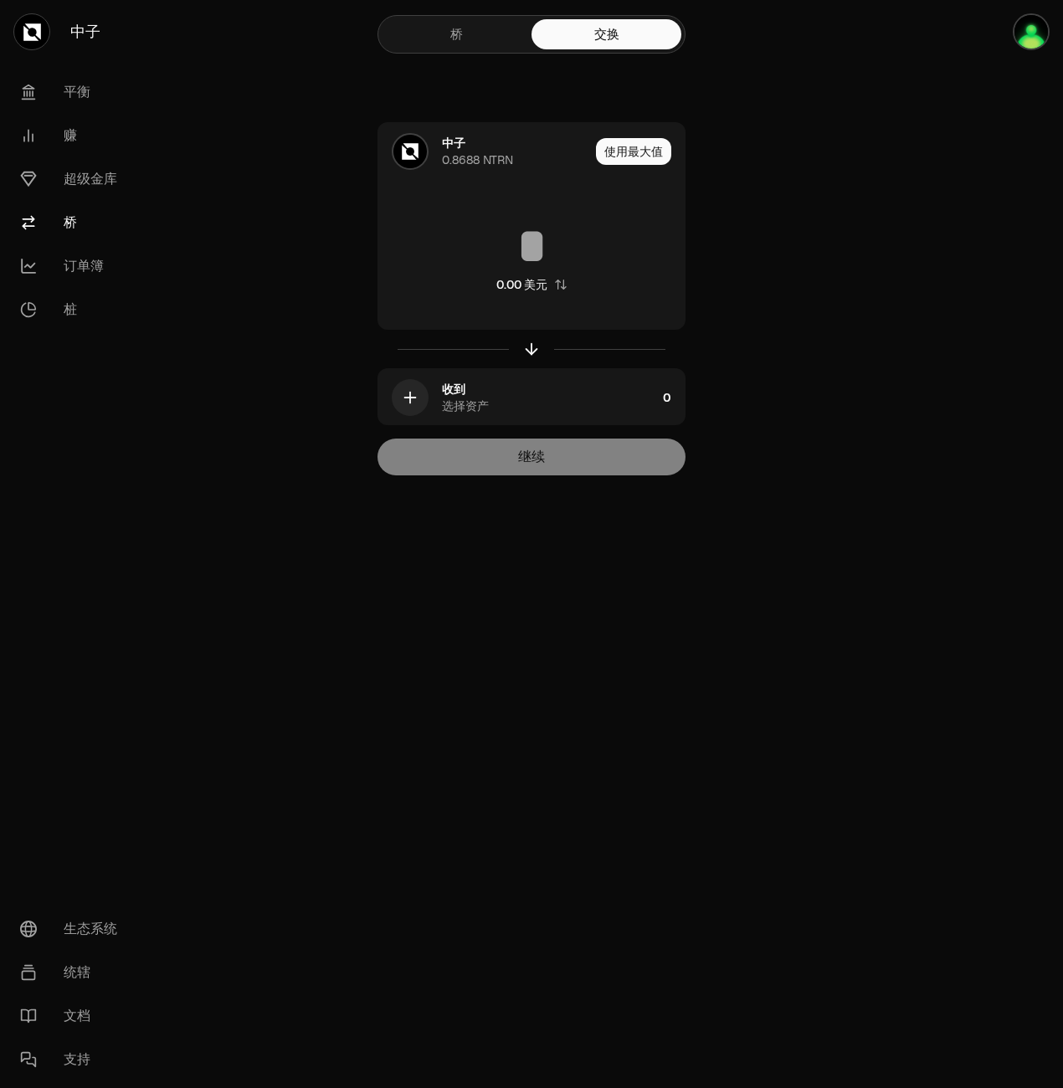
click at [455, 33] on link "桥" at bounding box center [457, 34] width 150 height 30
